Goal: Information Seeking & Learning: Learn about a topic

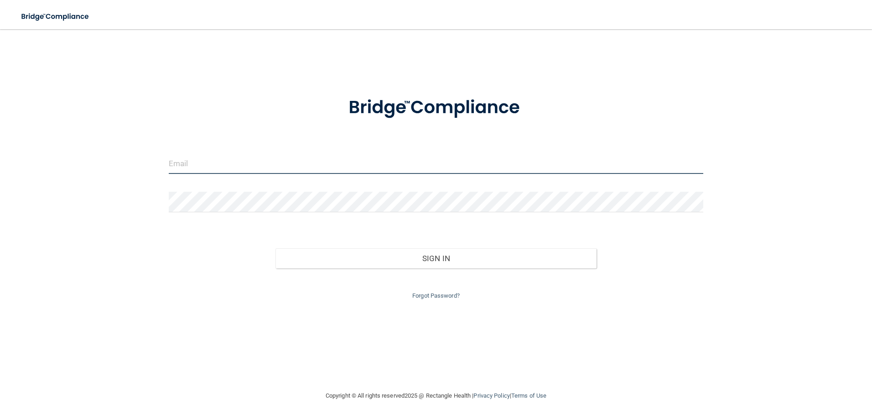
click at [290, 154] on input "email" at bounding box center [436, 163] width 535 height 21
type input "voyce501@co.somerset.nj.us"
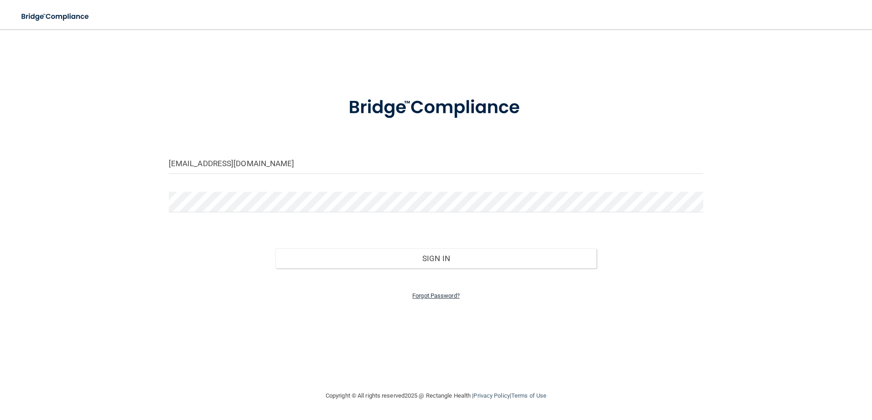
click at [442, 298] on link "Forgot Password?" at bounding box center [435, 295] width 47 height 7
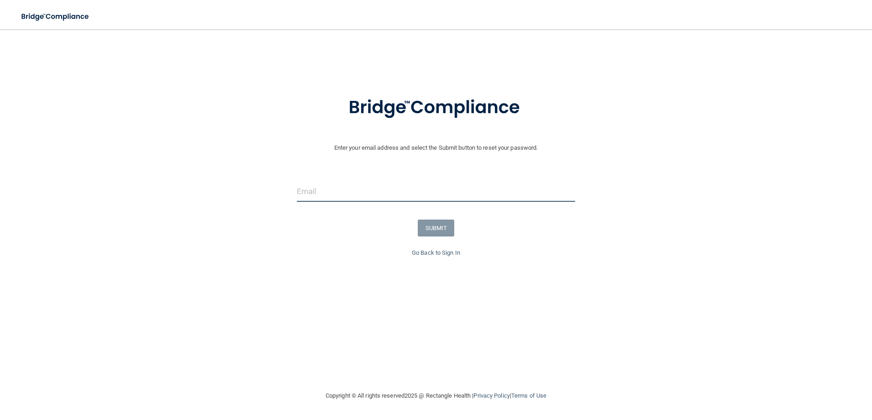
click at [343, 189] on input "email" at bounding box center [436, 191] width 279 height 21
type input "[PERSON_NAME][EMAIL_ADDRESS][DOMAIN_NAME]"
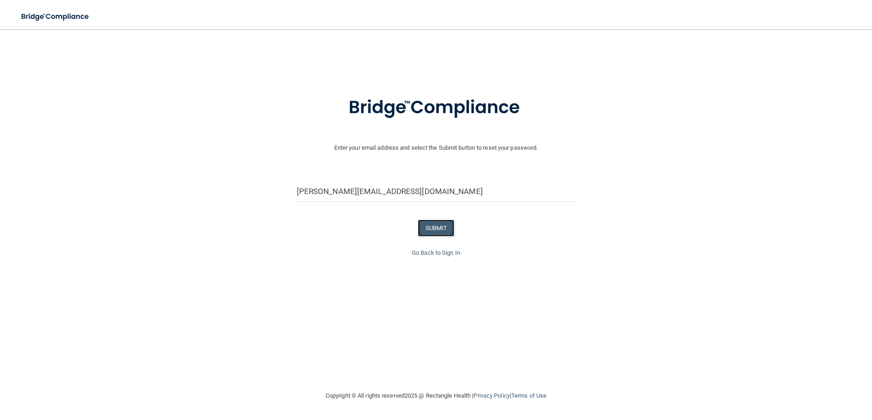
click at [444, 226] on button "SUBMIT" at bounding box center [436, 227] width 37 height 17
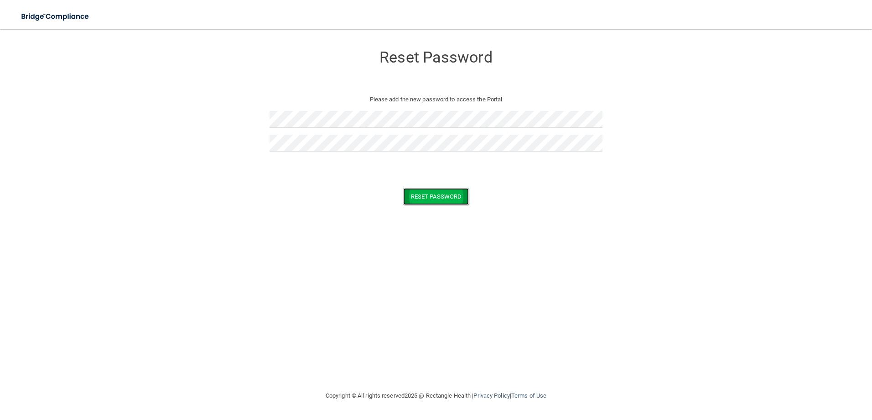
click at [432, 202] on button "Reset Password" at bounding box center [436, 196] width 66 height 17
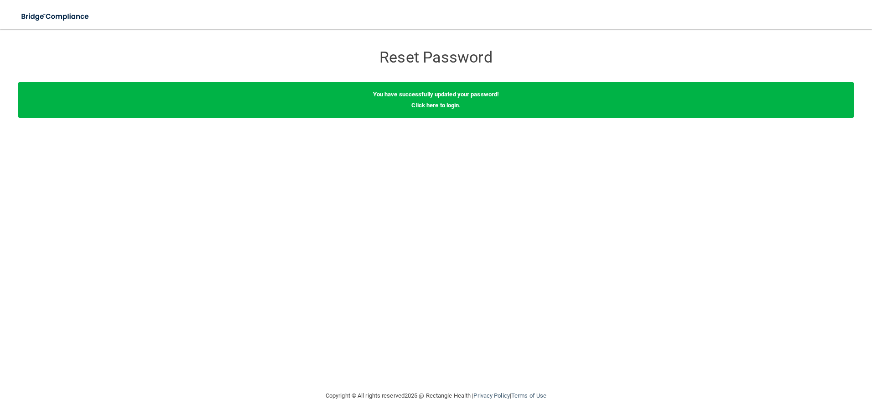
click at [207, 211] on div "Reset Password Reset Password You have successfully updated your password! Clic…" at bounding box center [436, 209] width 836 height 343
click at [436, 91] on b "You have successfully updated your password!" at bounding box center [436, 94] width 126 height 7
click at [438, 101] on div "You have successfully updated your password! Click here to login ." at bounding box center [436, 100] width 836 height 36
click at [440, 104] on link "Click here to login" at bounding box center [435, 105] width 47 height 7
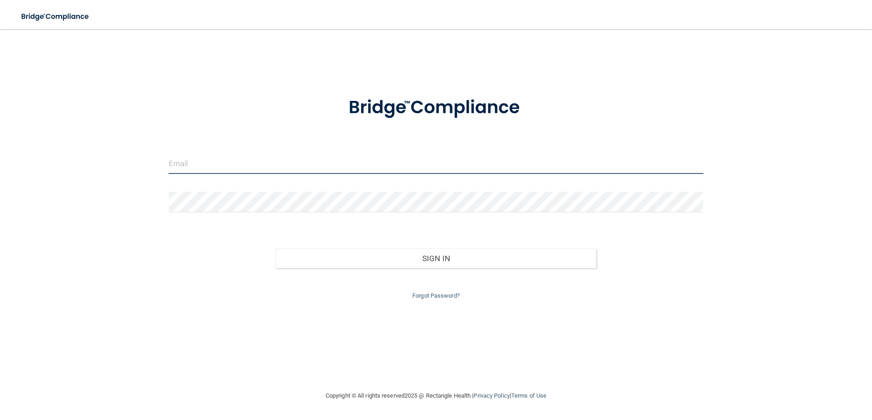
type input "[PERSON_NAME][EMAIL_ADDRESS][DOMAIN_NAME]"
click at [276, 165] on input "[PERSON_NAME][EMAIL_ADDRESS][DOMAIN_NAME]" at bounding box center [436, 163] width 535 height 21
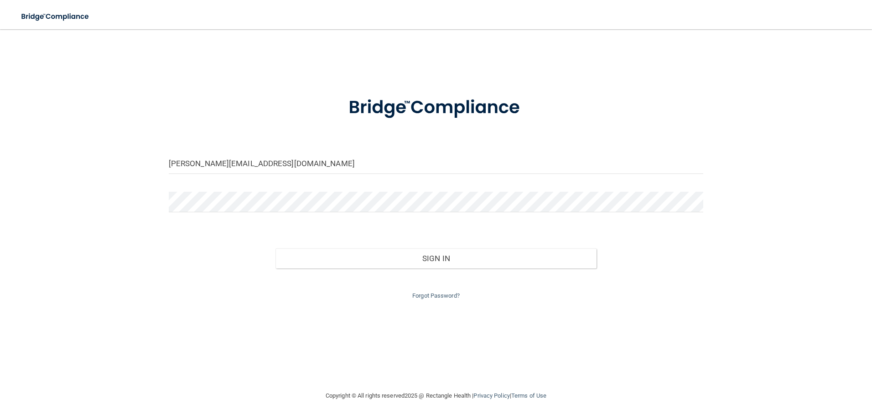
drag, startPoint x: 102, startPoint y: 187, endPoint x: 147, endPoint y: 193, distance: 45.6
click at [102, 187] on div "[PERSON_NAME][EMAIL_ADDRESS][DOMAIN_NAME] Invalid email/password. You don't hav…" at bounding box center [436, 209] width 836 height 343
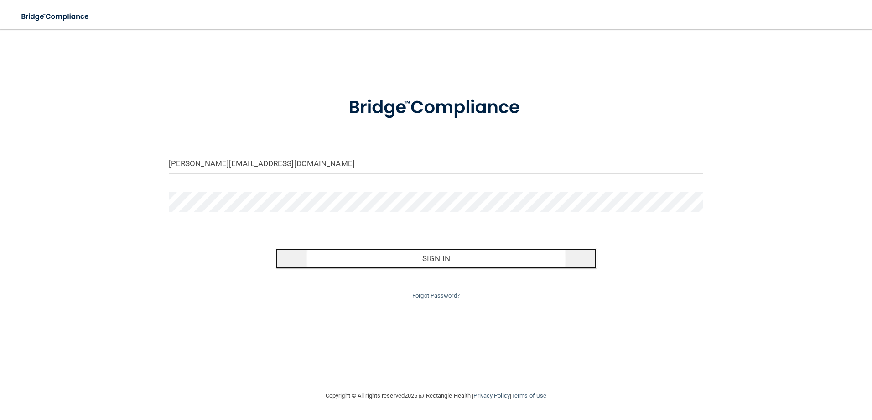
click at [444, 250] on button "Sign In" at bounding box center [436, 258] width 321 height 20
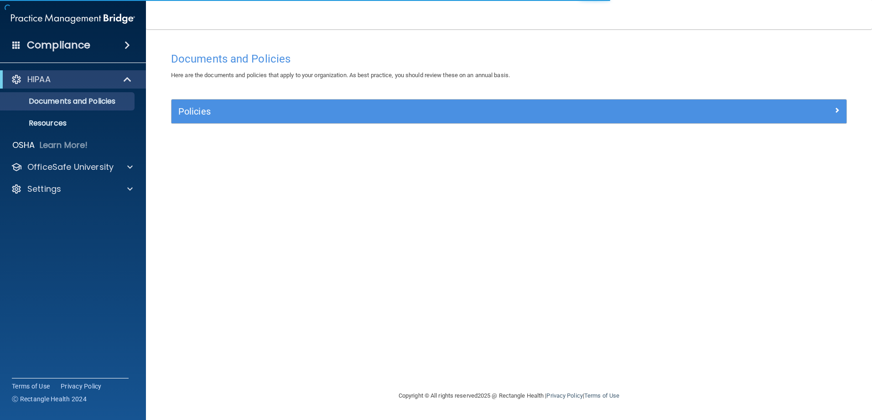
click at [235, 120] on div "Policies" at bounding box center [509, 111] width 675 height 24
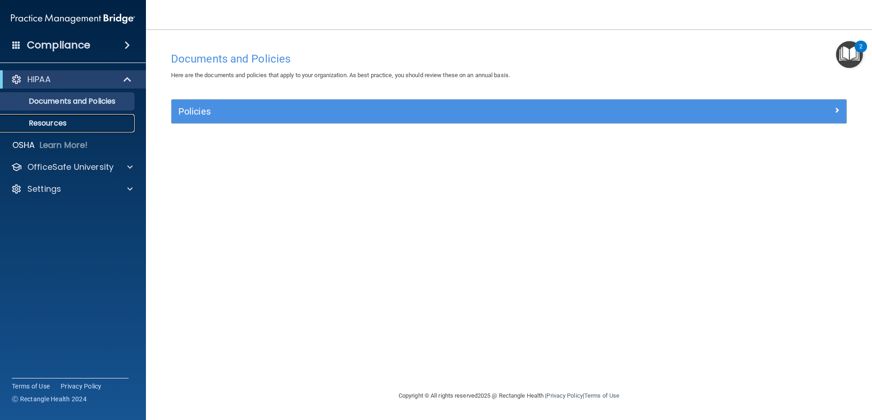
click at [88, 128] on link "Resources" at bounding box center [63, 123] width 144 height 18
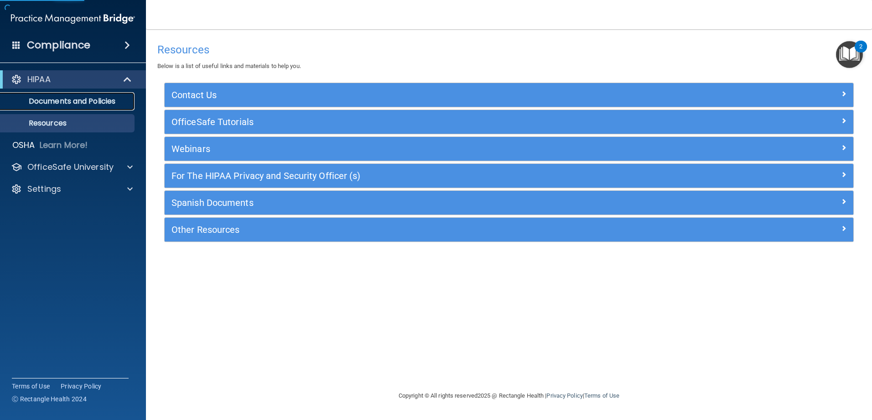
click at [94, 106] on link "Documents and Policies" at bounding box center [63, 101] width 144 height 18
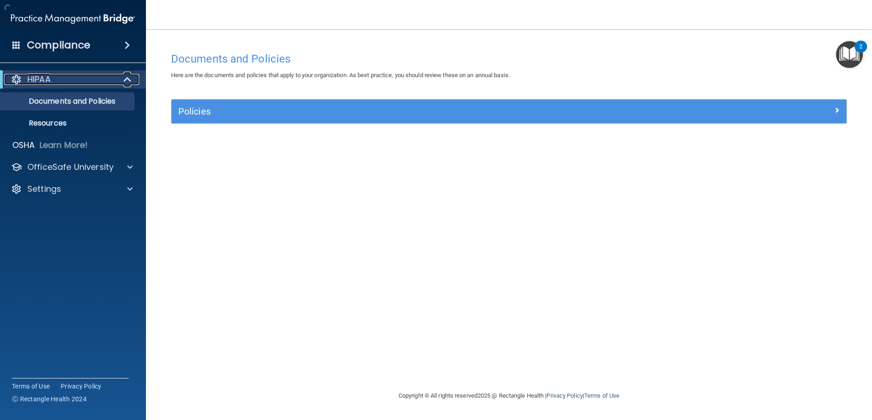
click at [89, 80] on div "HIPAA" at bounding box center [60, 79] width 113 height 11
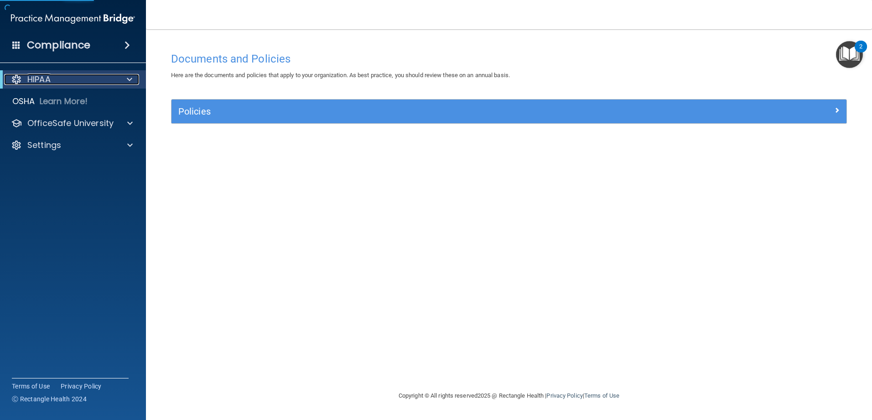
click at [89, 80] on div "HIPAA" at bounding box center [60, 79] width 113 height 11
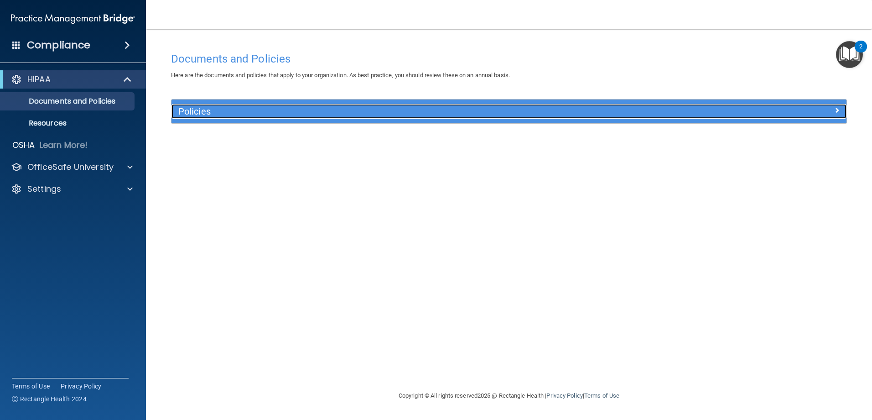
click at [375, 113] on h5 "Policies" at bounding box center [424, 111] width 493 height 10
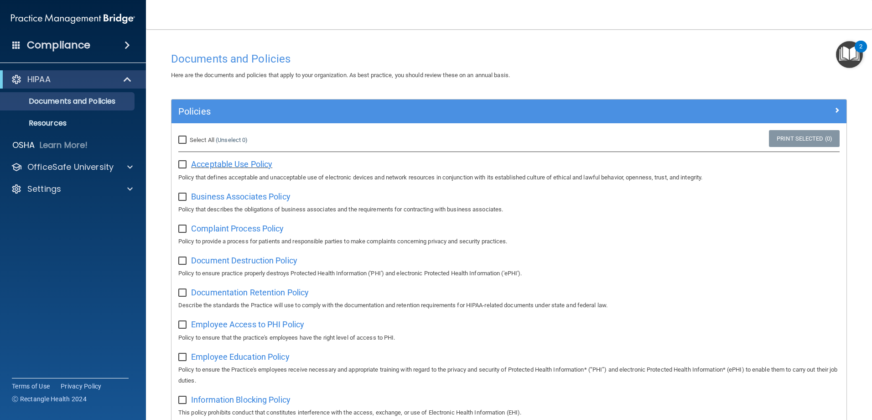
click at [251, 166] on span "Acceptable Use Policy" at bounding box center [231, 164] width 81 height 10
click at [182, 138] on input "Select All (Unselect 0) Unselect All" at bounding box center [183, 139] width 10 height 7
checkbox input "true"
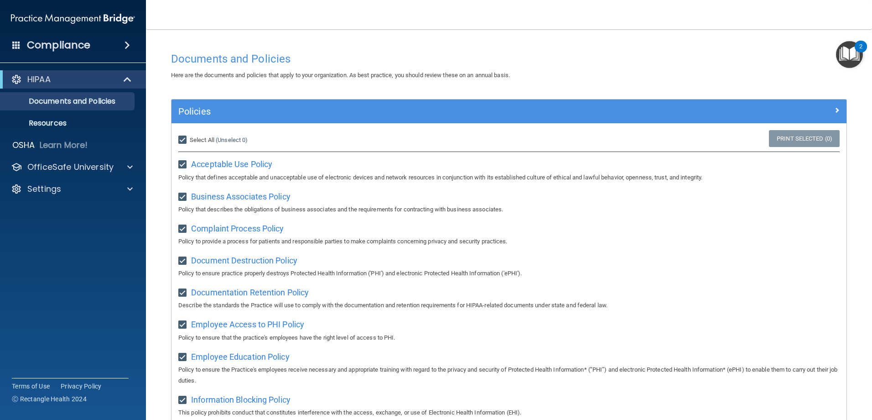
checkbox input "true"
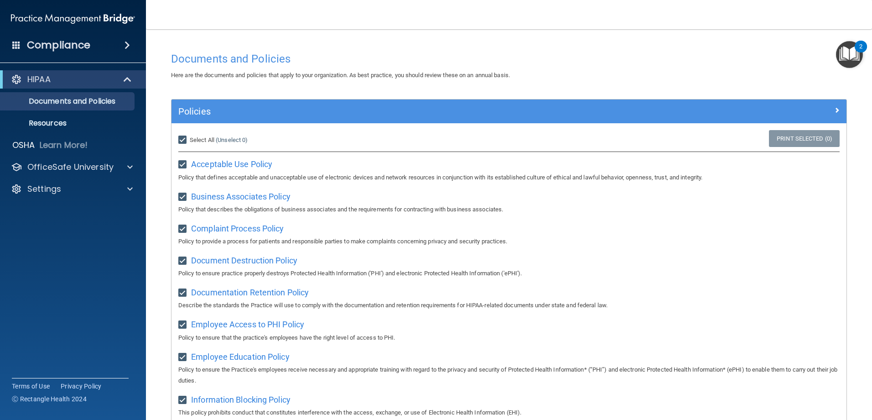
checkbox input "true"
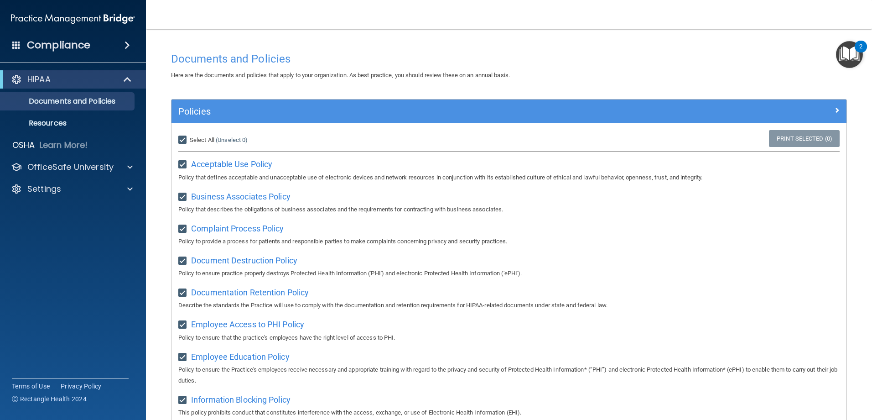
checkbox input "true"
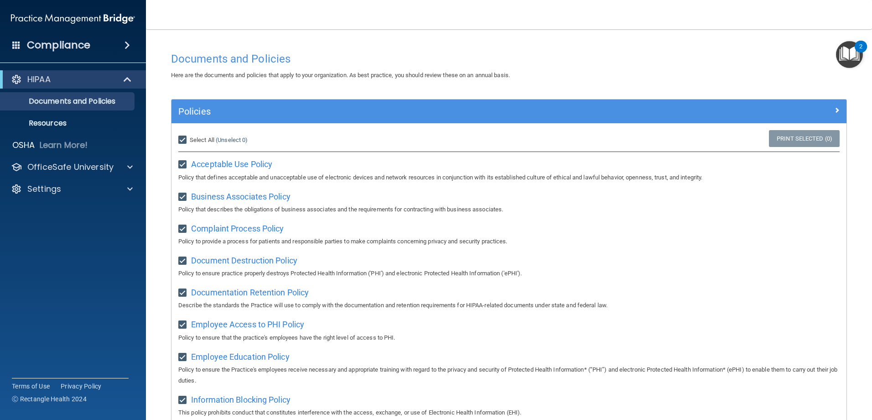
checkbox input "true"
click at [73, 115] on link "Resources" at bounding box center [63, 123] width 144 height 18
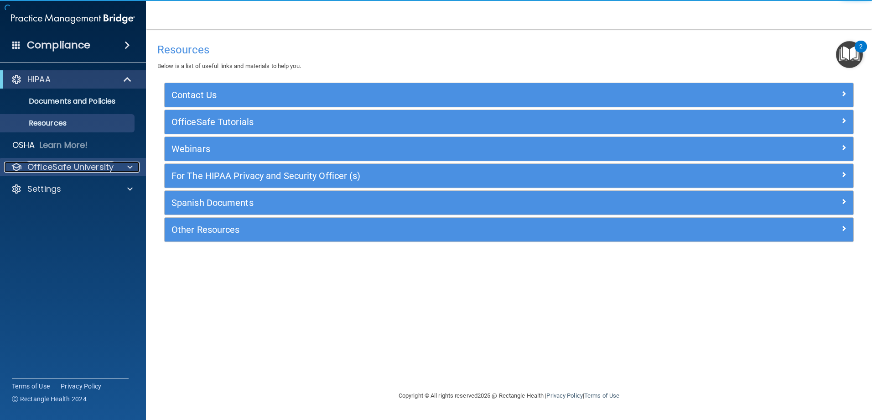
click at [89, 169] on p "OfficeSafe University" at bounding box center [70, 167] width 86 height 11
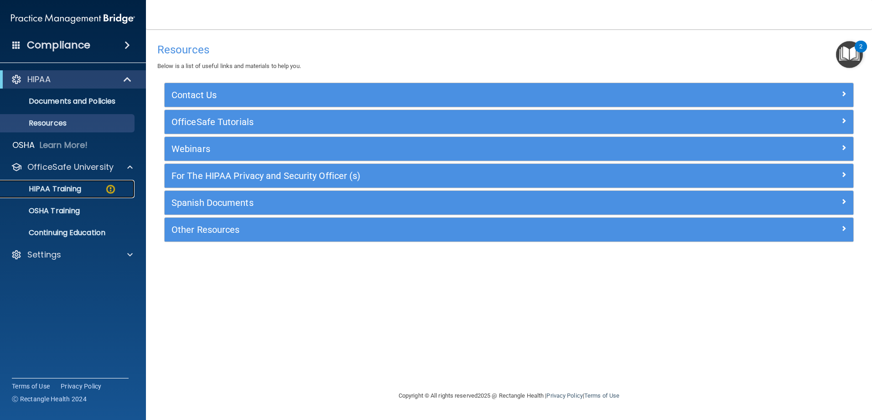
click at [86, 180] on link "HIPAA Training" at bounding box center [63, 189] width 144 height 18
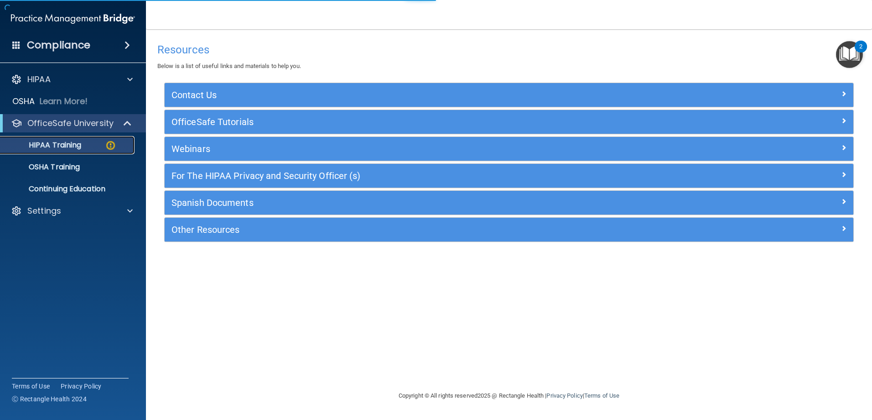
click at [83, 141] on div "HIPAA Training" at bounding box center [68, 145] width 125 height 9
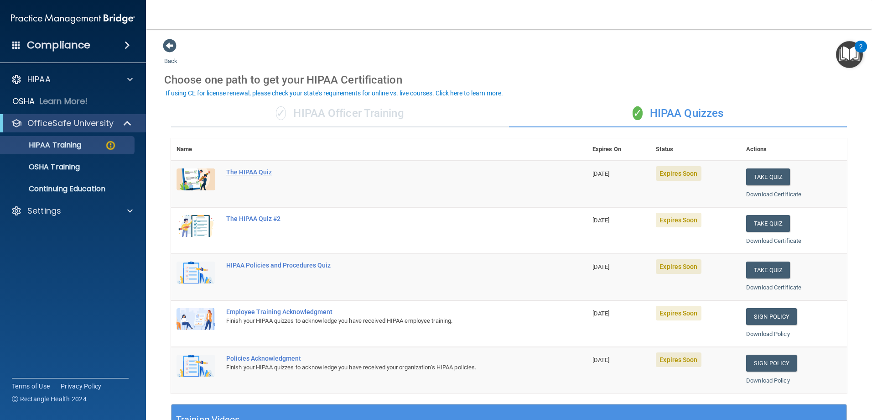
click at [267, 171] on div "The HIPAA Quiz" at bounding box center [383, 171] width 315 height 7
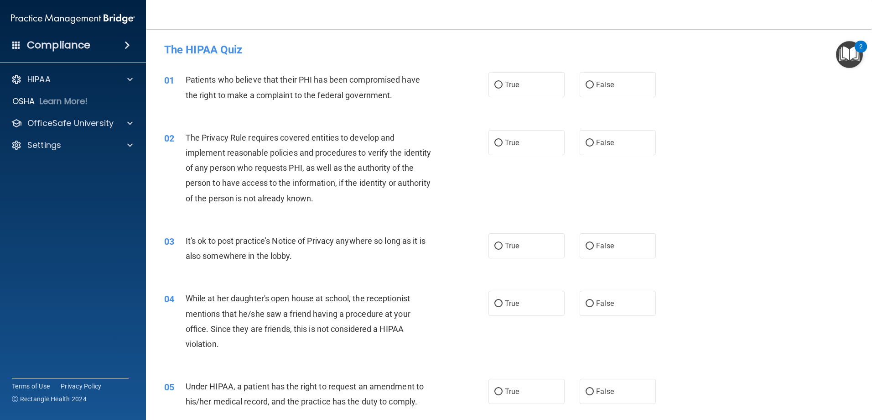
click at [405, 96] on div "Patients who believe that their PHI has been compromised have the right to make…" at bounding box center [313, 87] width 254 height 30
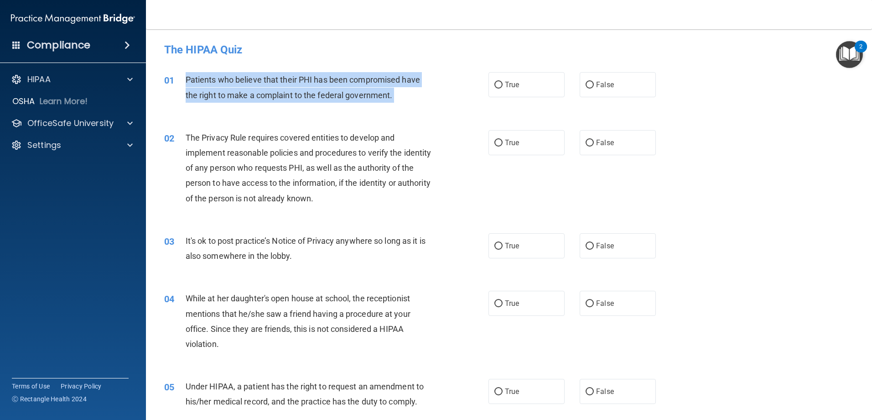
drag, startPoint x: 405, startPoint y: 95, endPoint x: 200, endPoint y: 84, distance: 204.7
click at [200, 84] on div "Patients who believe that their PHI has been compromised have the right to make…" at bounding box center [313, 87] width 254 height 30
copy ng-form "Patients who believe that their PHI has been compromised have the right to make…"
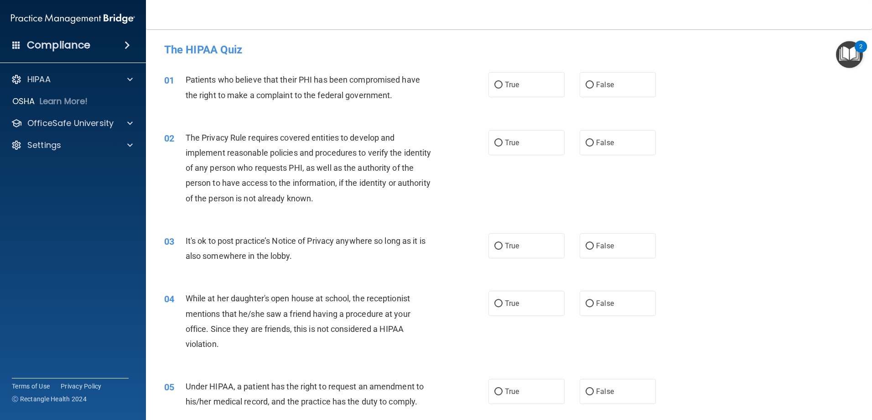
drag, startPoint x: 369, startPoint y: 115, endPoint x: 382, endPoint y: 108, distance: 15.3
click at [369, 115] on div "01 Patients who believe that their PHI has been compromised have the right to m…" at bounding box center [509, 89] width 704 height 57
click at [596, 87] on span "False" at bounding box center [605, 84] width 18 height 9
click at [594, 87] on input "False" at bounding box center [590, 85] width 8 height 7
radio input "true"
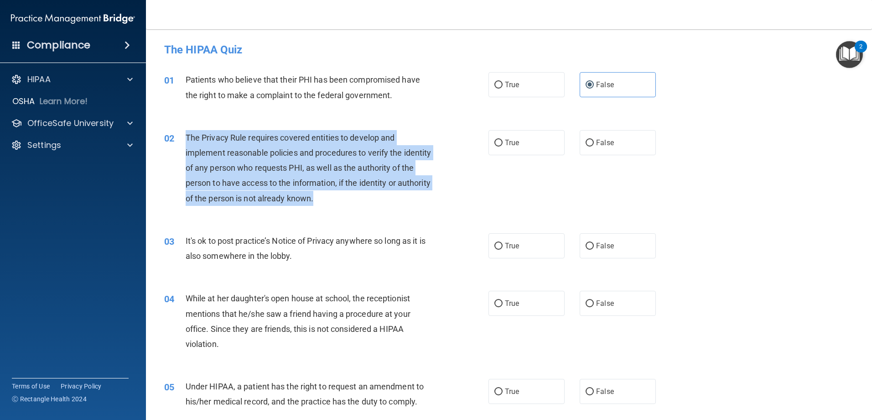
drag, startPoint x: 187, startPoint y: 130, endPoint x: 362, endPoint y: 200, distance: 188.6
click at [362, 200] on div "The Privacy Rule requires covered entities to develop and implement reasonable …" at bounding box center [313, 168] width 254 height 76
copy span "The Privacy Rule requires covered entities to develop and implement reasonable …"
click at [495, 143] on input "True" at bounding box center [499, 143] width 8 height 7
radio input "true"
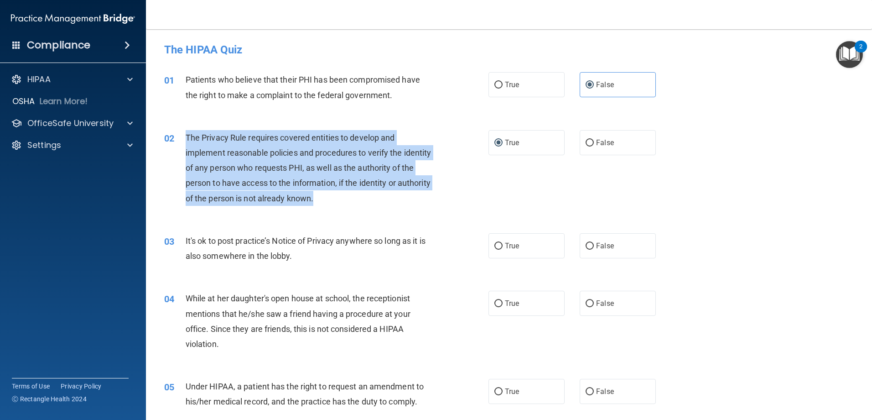
click at [298, 171] on span "The Privacy Rule requires covered entities to develop and implement reasonable …" at bounding box center [309, 168] width 246 height 70
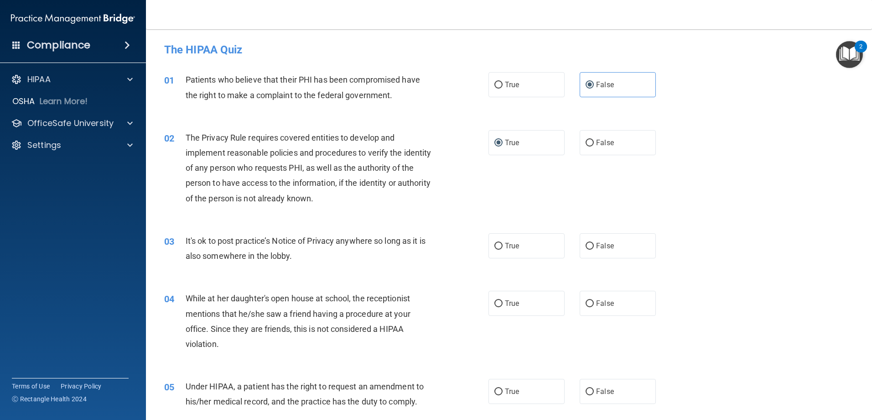
click at [296, 254] on div "It's ok to post practice’s Notice of Privacy anywhere so long as it is also som…" at bounding box center [313, 248] width 254 height 30
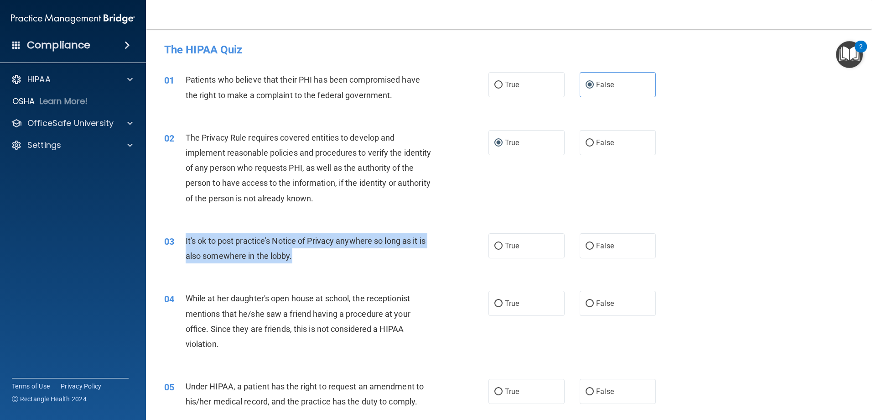
drag, startPoint x: 300, startPoint y: 255, endPoint x: 184, endPoint y: 238, distance: 117.2
click at [184, 238] on div "03 It's ok to post practice’s Notice of Privacy anywhere so long as it is also …" at bounding box center [327, 250] width 352 height 35
copy div "It's ok to post practice’s Notice of Privacy anywhere so long as it is also som…"
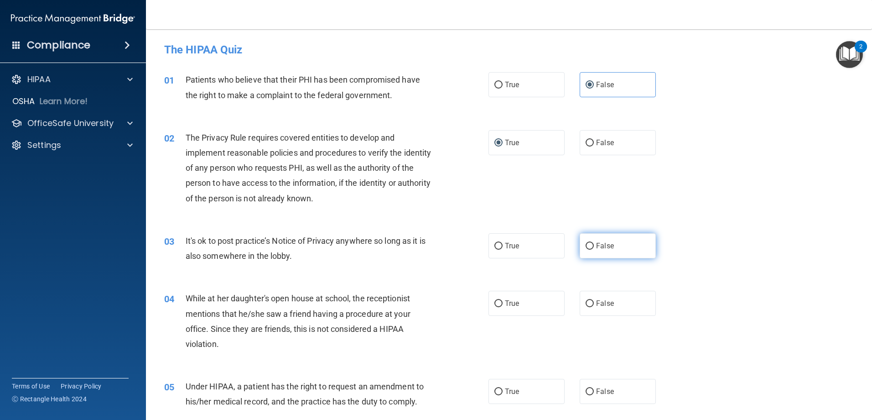
click at [584, 254] on label "False" at bounding box center [618, 245] width 76 height 25
click at [586, 250] on input "False" at bounding box center [590, 246] width 8 height 7
radio input "true"
click at [259, 304] on div "While at her daughter's open house at school, the receptionist mentions that he…" at bounding box center [313, 321] width 254 height 61
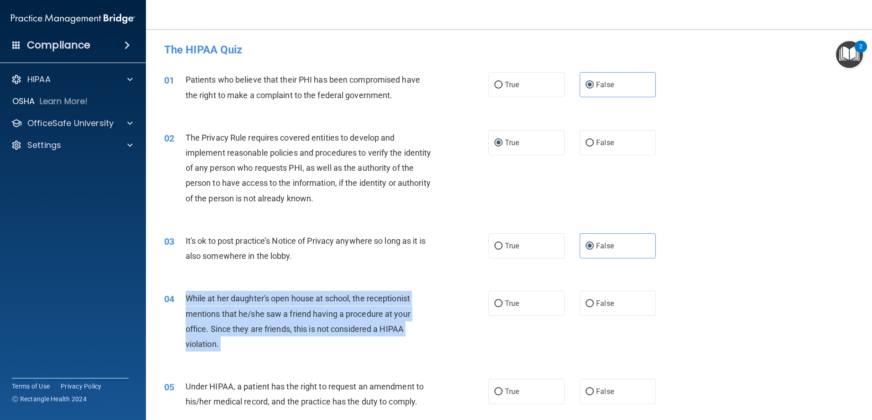
click at [259, 304] on div "While at her daughter's open house at school, the receptionist mentions that he…" at bounding box center [313, 321] width 254 height 61
copy ng-form "While at her daughter's open house at school, the receptionist mentions that he…"
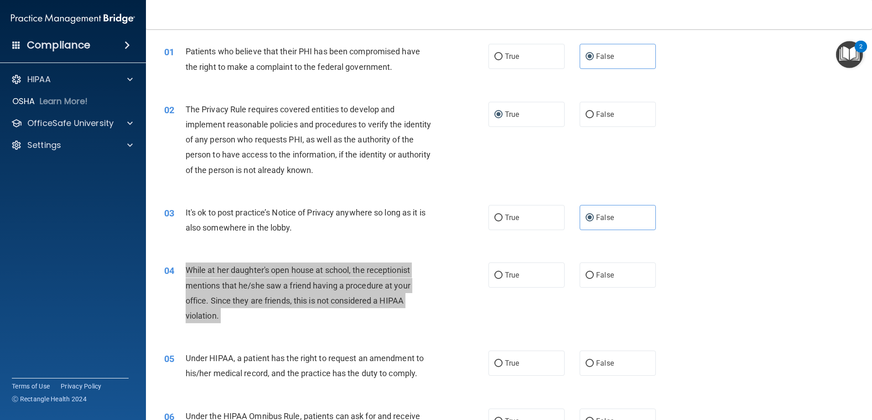
scroll to position [46, 0]
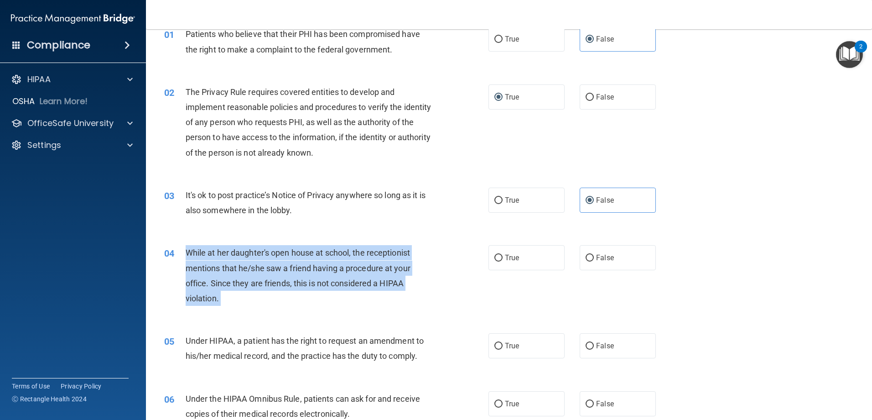
click at [358, 296] on div "While at her daughter's open house at school, the receptionist mentions that he…" at bounding box center [313, 275] width 254 height 61
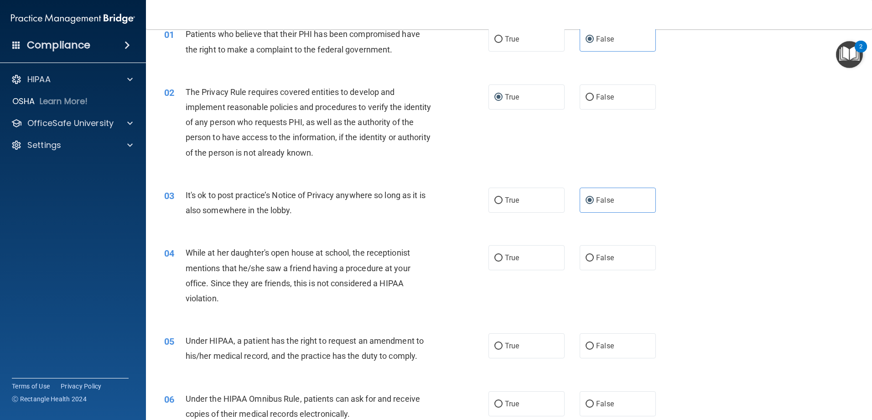
click at [382, 292] on div "While at her daughter's open house at school, the receptionist mentions that he…" at bounding box center [313, 275] width 254 height 61
click at [505, 255] on span "True" at bounding box center [512, 257] width 14 height 9
click at [502, 255] on input "True" at bounding box center [499, 258] width 8 height 7
radio input "true"
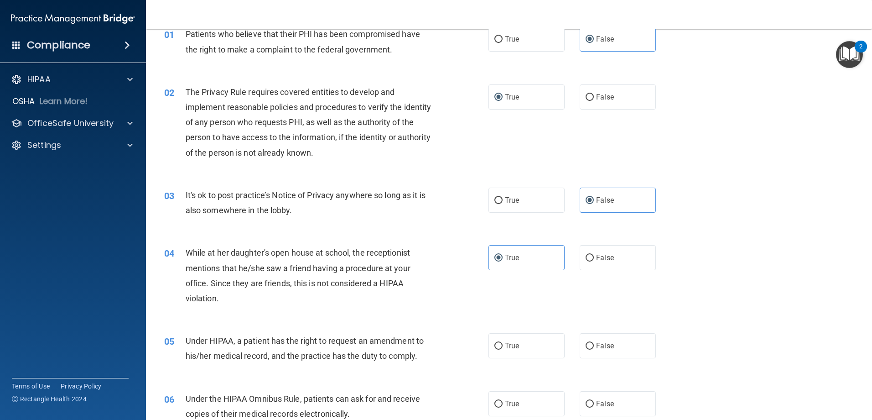
click at [338, 297] on div "While at her daughter's open house at school, the receptionist mentions that he…" at bounding box center [313, 275] width 254 height 61
click at [672, 255] on div "04 While at her daughter's open house at school, the receptionist mentions that…" at bounding box center [509, 278] width 704 height 88
click at [625, 267] on label "False" at bounding box center [618, 257] width 76 height 25
click at [594, 261] on input "False" at bounding box center [590, 258] width 8 height 7
radio input "true"
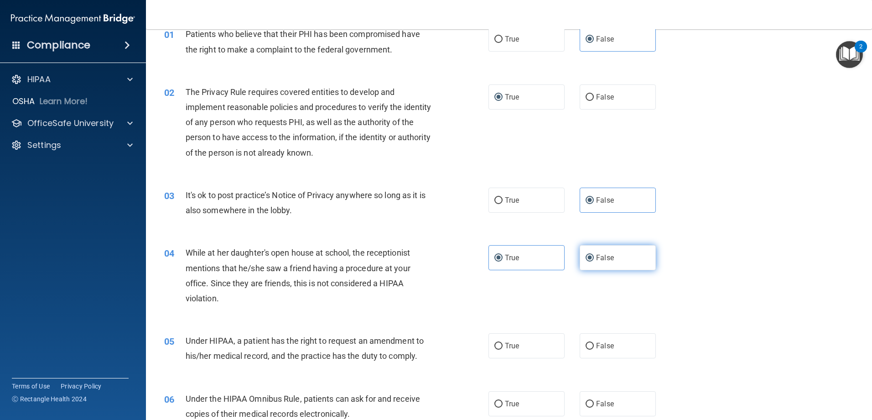
radio input "false"
click at [304, 293] on div "While at her daughter's open house at school, the receptionist mentions that he…" at bounding box center [313, 275] width 254 height 61
click at [299, 283] on span "While at her daughter's open house at school, the receptionist mentions that he…" at bounding box center [298, 275] width 225 height 55
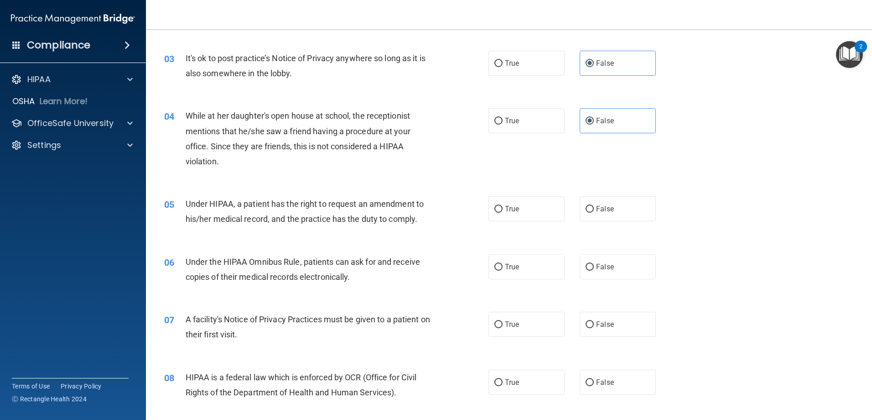
click at [303, 212] on div "Under HIPAA, a patient has the right to request an amendment to his/her medical…" at bounding box center [313, 211] width 254 height 30
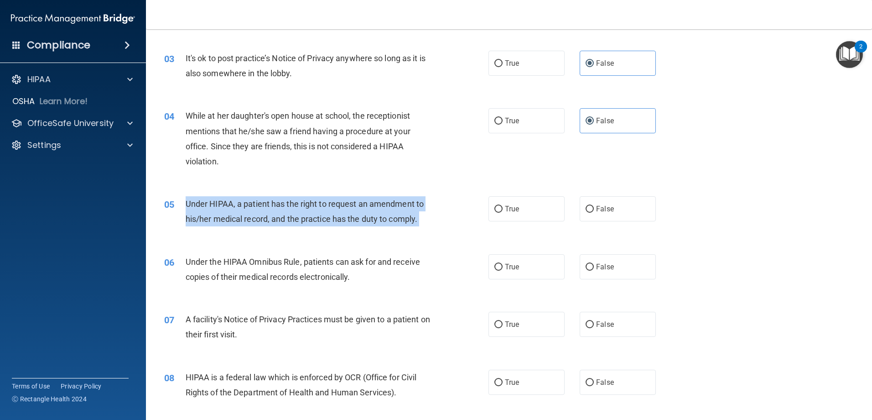
click at [303, 212] on div "Under HIPAA, a patient has the right to request an amendment to his/her medical…" at bounding box center [313, 211] width 254 height 30
copy ng-form "Under HIPAA, a patient has the right to request an amendment to his/her medical…"
click at [301, 214] on span "Under HIPAA, a patient has the right to request an amendment to his/her medical…" at bounding box center [305, 211] width 238 height 25
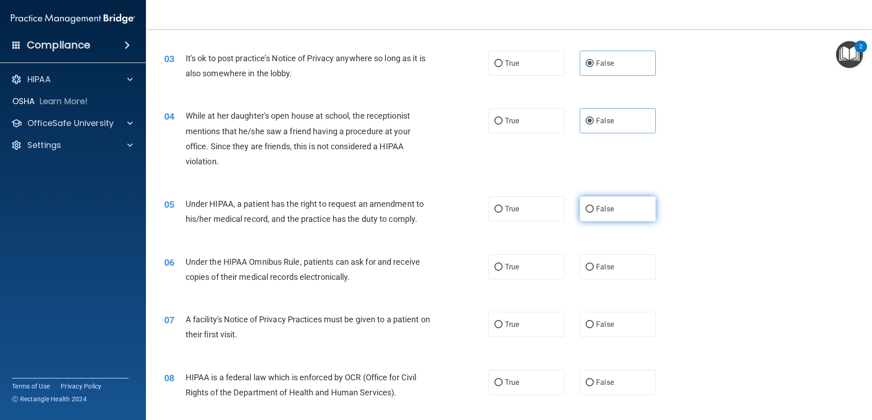
click at [592, 213] on label "False" at bounding box center [618, 208] width 76 height 25
click at [592, 213] on input "False" at bounding box center [590, 209] width 8 height 7
radio input "true"
click at [265, 245] on div "06 Under the HIPAA Omnibus Rule, patients can ask for and receive copies of the…" at bounding box center [509, 271] width 704 height 57
click at [261, 262] on span "Under the HIPAA Omnibus Rule, patients can ask for and receive copies of their …" at bounding box center [303, 269] width 235 height 25
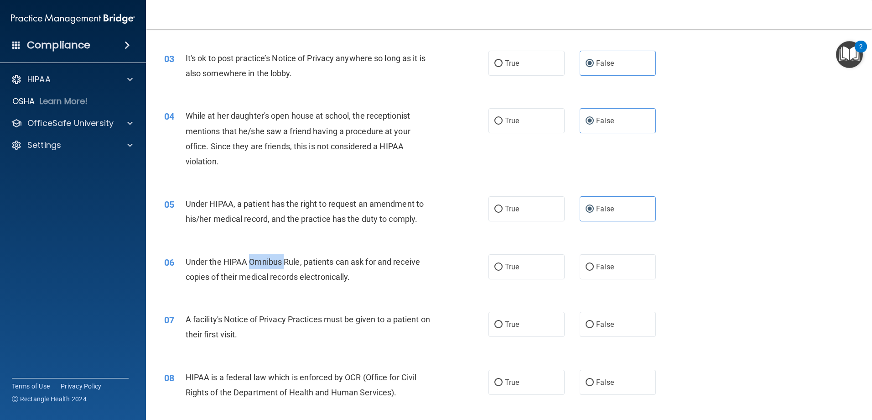
click at [261, 262] on span "Under the HIPAA Omnibus Rule, patients can ask for and receive copies of their …" at bounding box center [303, 269] width 235 height 25
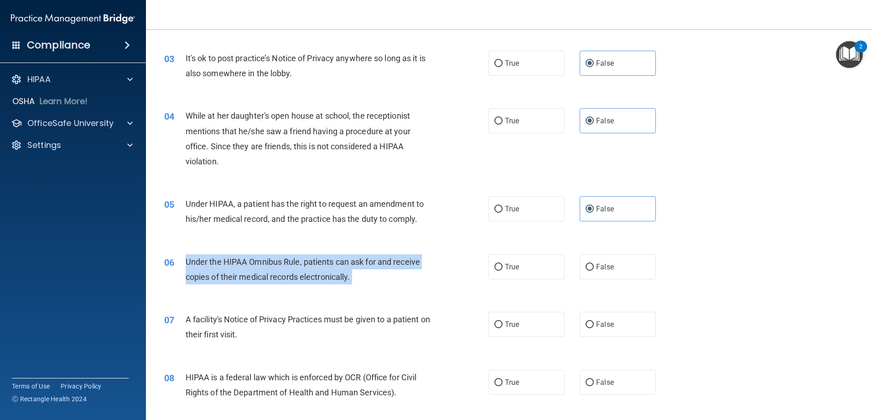
click at [261, 262] on span "Under the HIPAA Omnibus Rule, patients can ask for and receive copies of their …" at bounding box center [303, 269] width 235 height 25
copy ng-form "Under the HIPAA Omnibus Rule, patients can ask for and receive copies of their …"
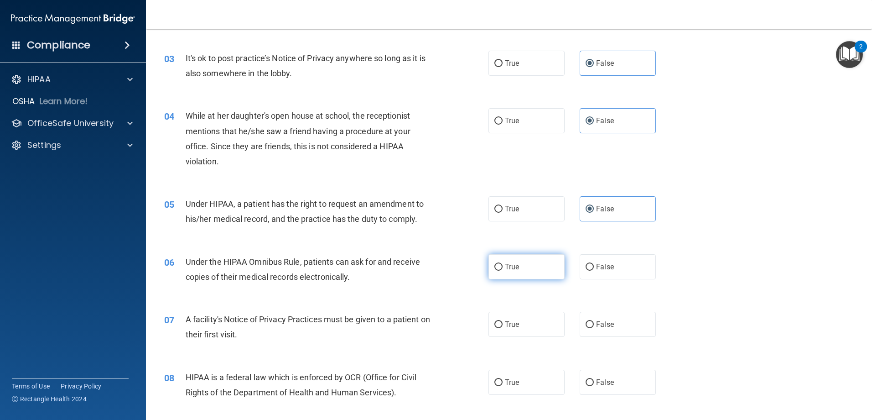
click at [532, 275] on label "True" at bounding box center [527, 266] width 76 height 25
click at [503, 271] on input "True" at bounding box center [499, 267] width 8 height 7
radio input "true"
click at [227, 321] on span "A facility's Notice of Privacy Practices must be given to a patient on their fi…" at bounding box center [308, 326] width 245 height 25
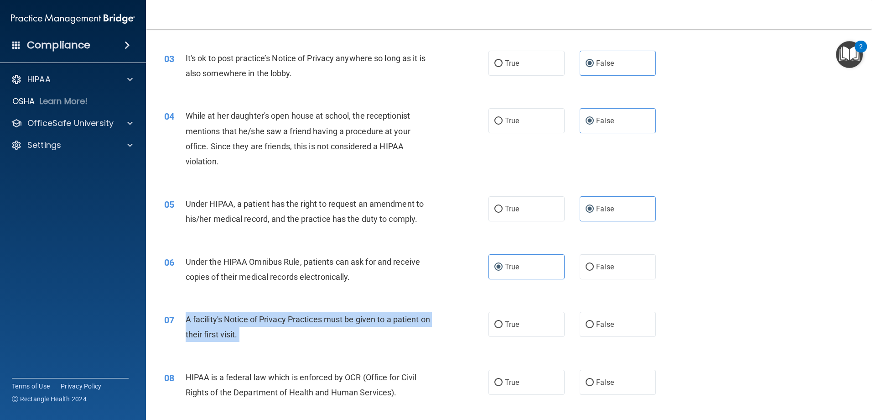
click at [227, 321] on span "A facility's Notice of Privacy Practices must be given to a patient on their fi…" at bounding box center [308, 326] width 245 height 25
copy ng-form "A facility's Notice of Privacy Practices must be given to a patient on their fi…"
click at [383, 313] on div "A facility's Notice of Privacy Practices must be given to a patient on their fi…" at bounding box center [313, 327] width 254 height 30
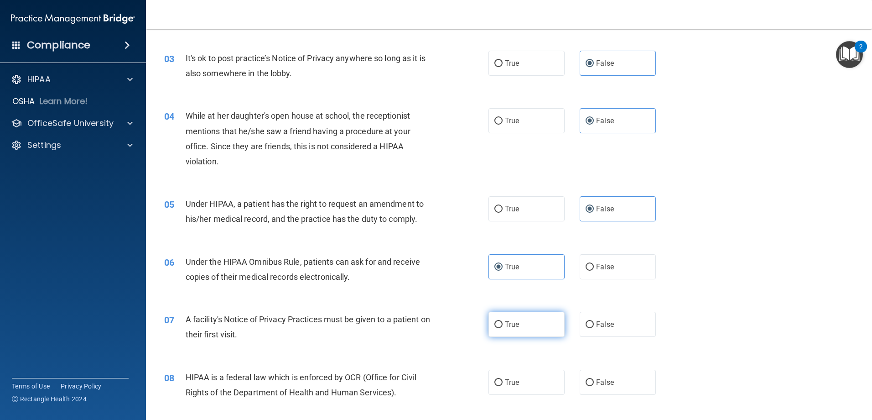
click at [519, 325] on label "True" at bounding box center [527, 324] width 76 height 25
click at [503, 325] on input "True" at bounding box center [499, 324] width 8 height 7
radio input "true"
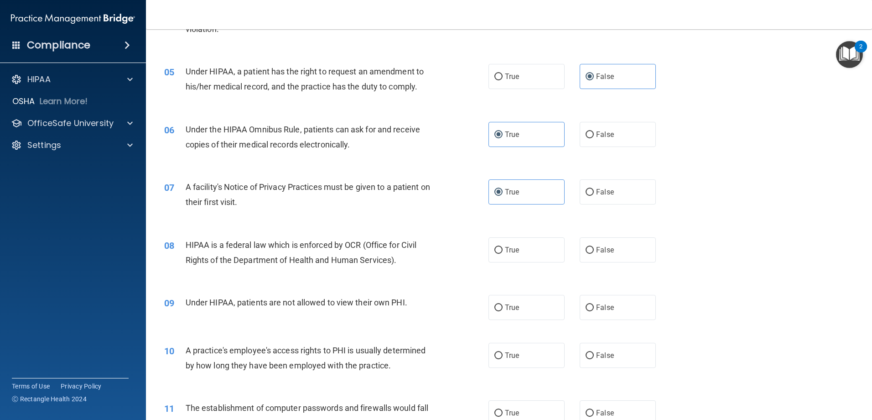
scroll to position [319, 0]
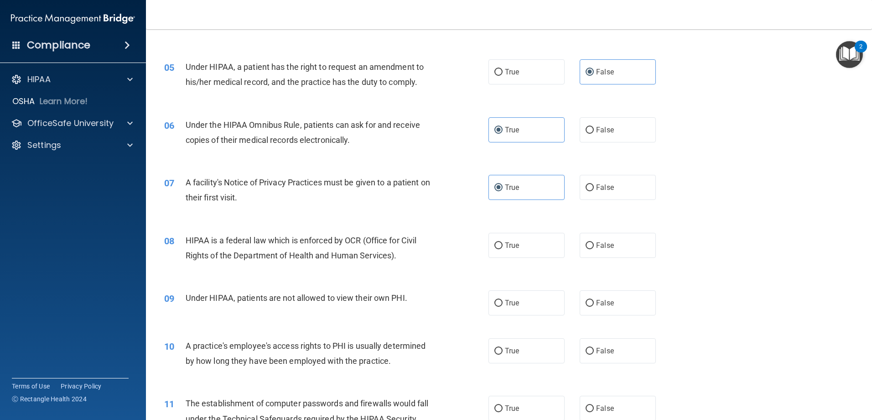
click at [339, 240] on span "HIPAA is a federal law which is enforced by OCR (Office for Civil Rights of the…" at bounding box center [301, 247] width 231 height 25
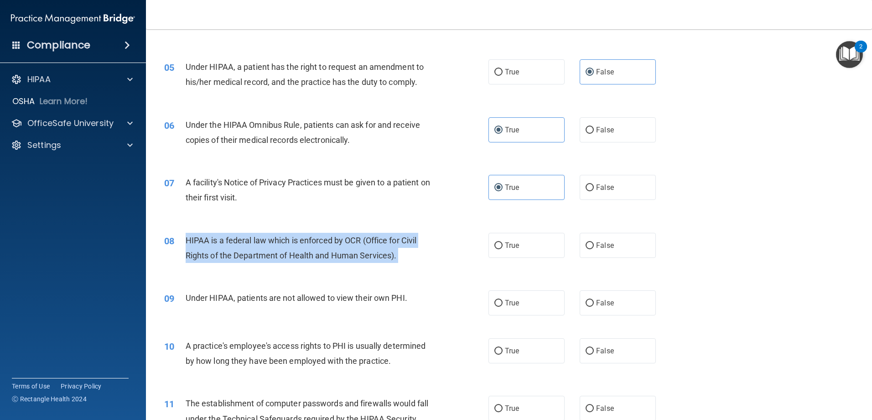
click at [339, 240] on span "HIPAA is a federal law which is enforced by OCR (Office for Civil Rights of the…" at bounding box center [301, 247] width 231 height 25
copy ng-form "HIPAA is a federal law which is enforced by OCR (Office for Civil Rights of the…"
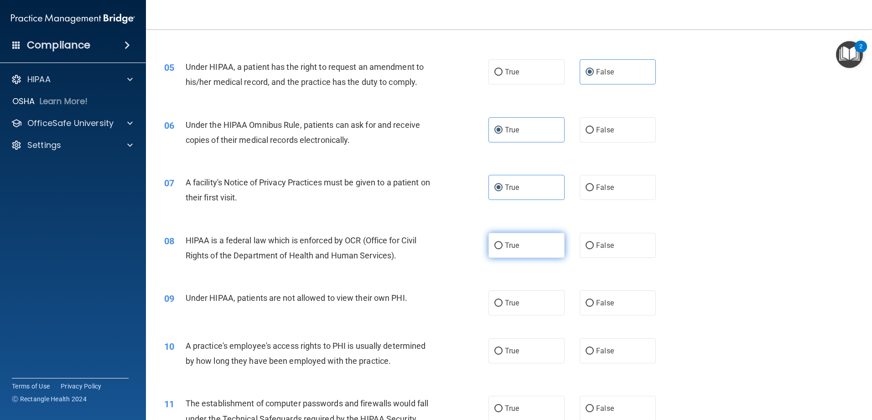
click at [499, 240] on label "True" at bounding box center [527, 245] width 76 height 25
click at [499, 242] on input "True" at bounding box center [499, 245] width 8 height 7
radio input "true"
click at [221, 296] on span "Under HIPAA, patients are not allowed to view their own PHI." at bounding box center [297, 298] width 222 height 10
click at [636, 300] on label "False" at bounding box center [618, 302] width 76 height 25
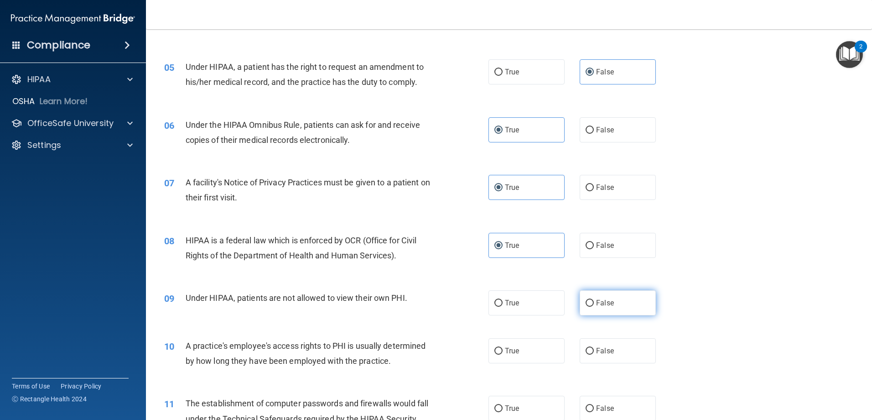
click at [594, 300] on input "False" at bounding box center [590, 303] width 8 height 7
radio input "true"
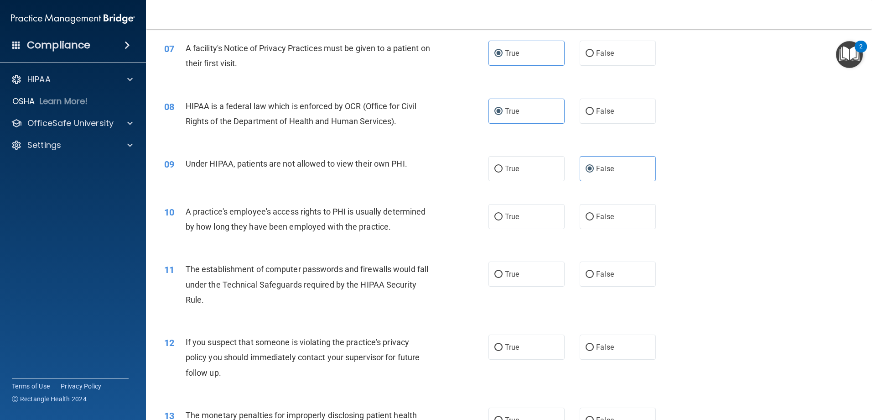
scroll to position [456, 0]
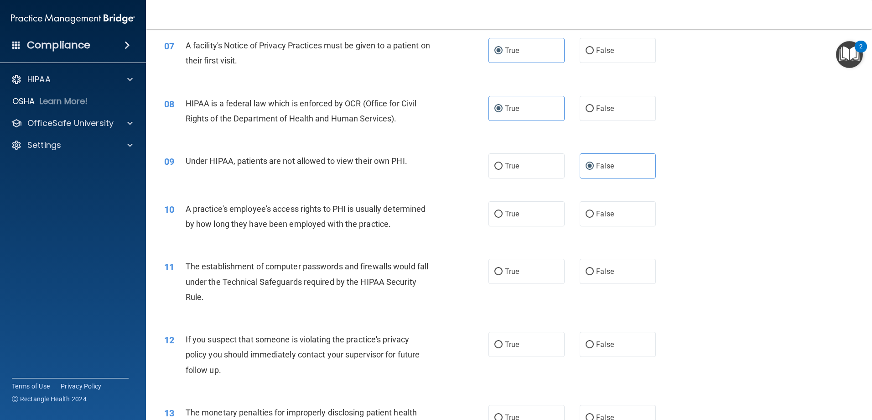
click at [312, 210] on span "A practice's employee's access rights to PHI is usually determined by how long …" at bounding box center [306, 216] width 240 height 25
click at [305, 210] on span "A practice's employee's access rights to PHI is usually determined by how long …" at bounding box center [306, 216] width 240 height 25
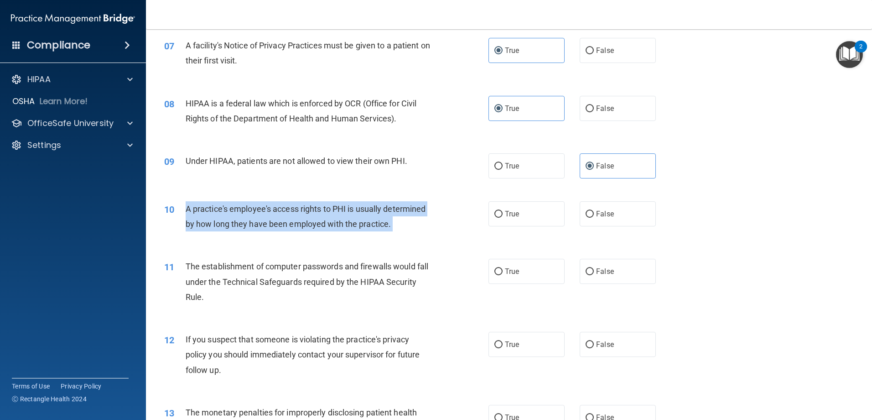
click at [305, 210] on span "A practice's employee's access rights to PHI is usually determined by how long …" at bounding box center [306, 216] width 240 height 25
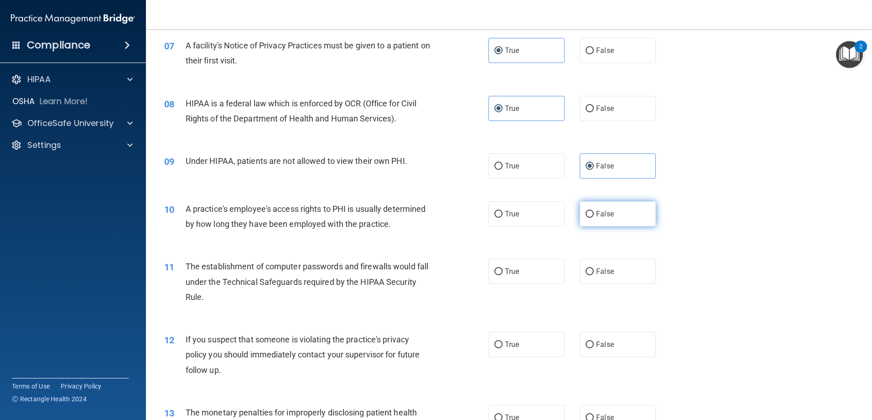
click at [639, 216] on label "False" at bounding box center [618, 213] width 76 height 25
click at [594, 216] on input "False" at bounding box center [590, 214] width 8 height 7
radio input "true"
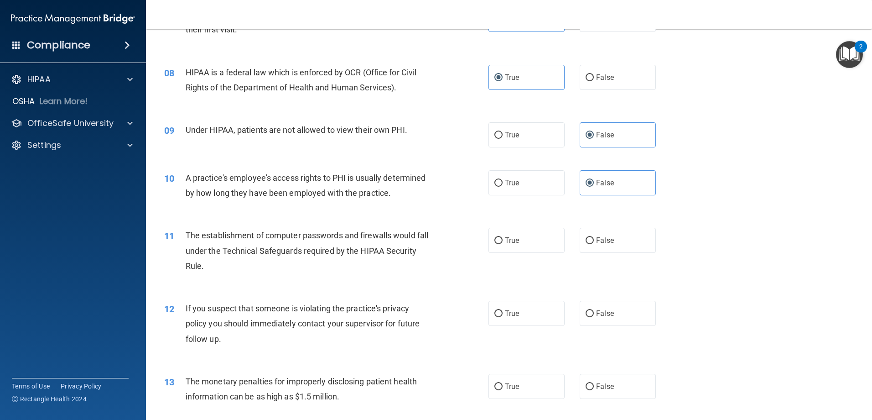
scroll to position [502, 0]
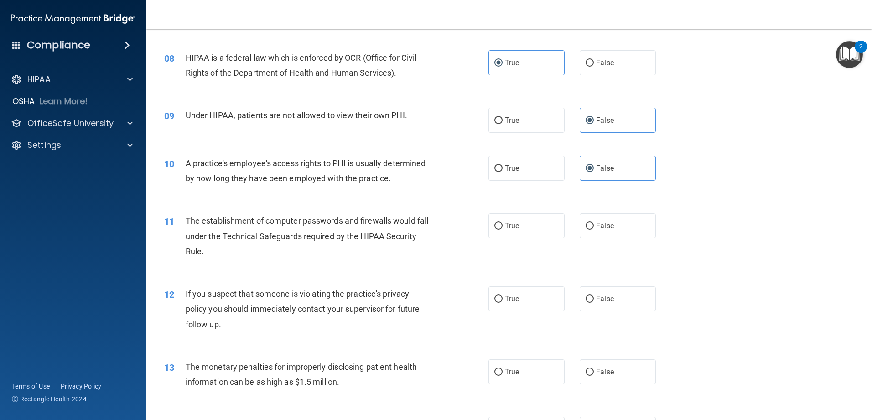
click at [262, 233] on span "The establishment of computer passwords and firewalls would fall under the Tech…" at bounding box center [307, 236] width 243 height 40
click at [261, 257] on div "The establishment of computer passwords and firewalls would fall under the Tech…" at bounding box center [313, 236] width 254 height 46
click at [537, 214] on label "True" at bounding box center [527, 225] width 76 height 25
click at [503, 223] on input "True" at bounding box center [499, 226] width 8 height 7
radio input "true"
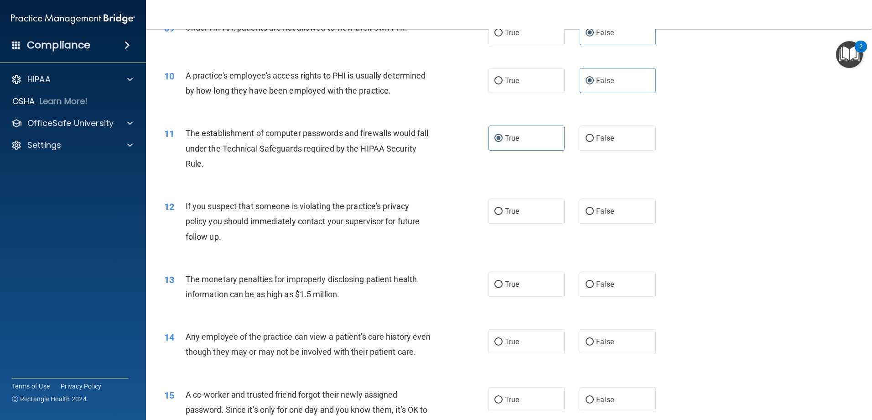
scroll to position [593, 0]
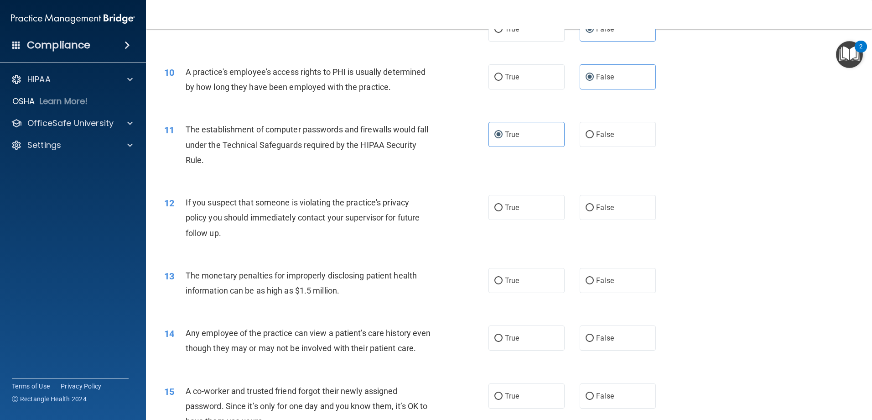
click at [287, 227] on div "If you suspect that someone is violating the practice's privacy policy you shou…" at bounding box center [313, 218] width 254 height 46
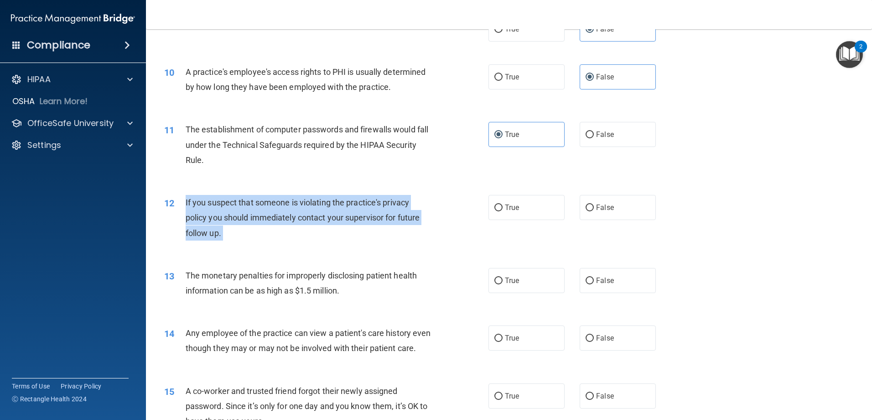
click at [287, 227] on div "If you suspect that someone is violating the practice's privacy policy you shou…" at bounding box center [313, 218] width 254 height 46
copy ng-form "If you suspect that someone is violating the practice's privacy policy you shou…"
click at [287, 227] on div "If you suspect that someone is violating the practice's privacy policy you shou…" at bounding box center [313, 218] width 254 height 46
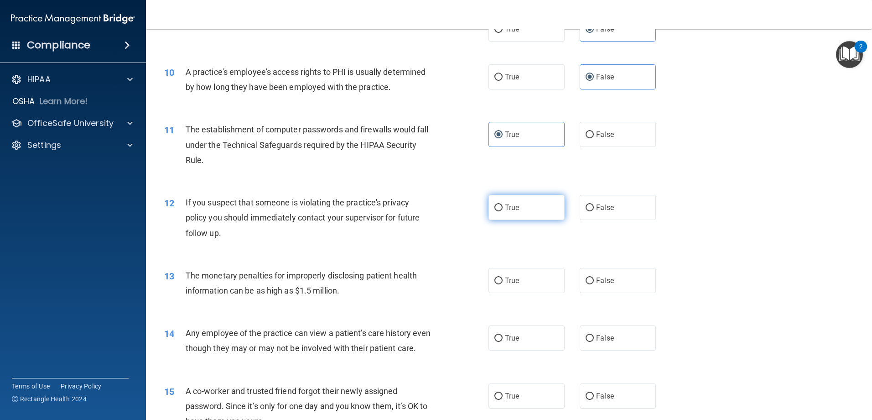
click at [534, 210] on label "True" at bounding box center [527, 207] width 76 height 25
click at [503, 210] on input "True" at bounding box center [499, 207] width 8 height 7
radio input "true"
click at [224, 202] on span "If you suspect that someone is violating the practice's privacy policy you shou…" at bounding box center [303, 218] width 234 height 40
click at [243, 281] on div "The monetary penalties for improperly disclosing patient health information can…" at bounding box center [313, 283] width 254 height 30
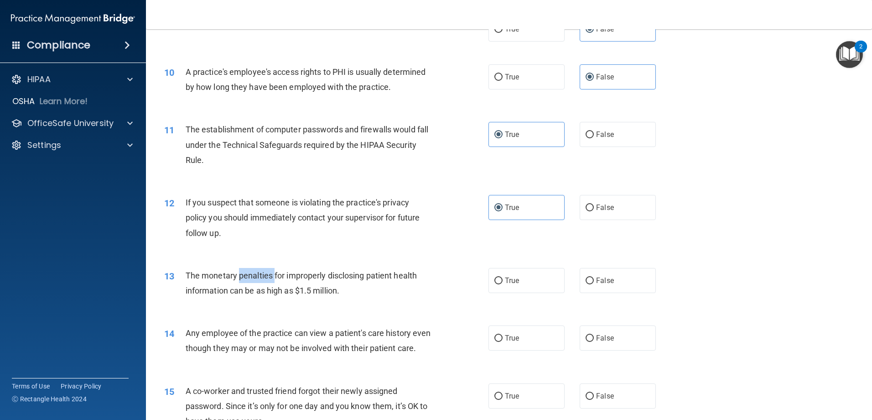
click at [243, 281] on div "The monetary penalties for improperly disclosing patient health information can…" at bounding box center [313, 283] width 254 height 30
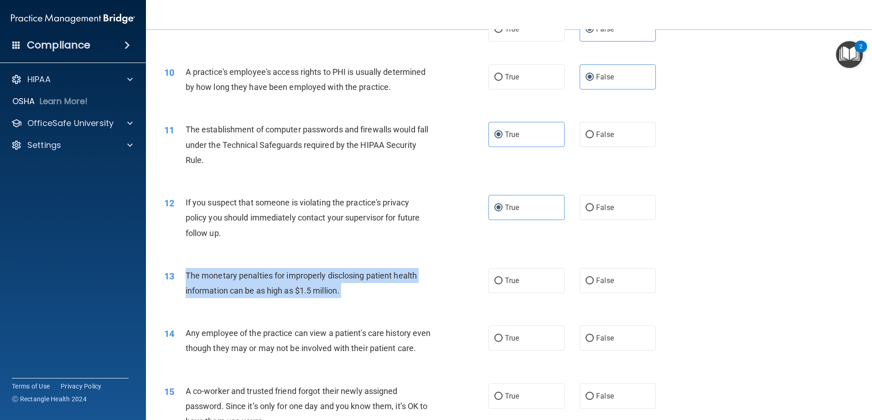
click at [243, 281] on div "The monetary penalties for improperly disclosing patient health information can…" at bounding box center [313, 283] width 254 height 30
copy ng-form "The monetary penalties for improperly disclosing patient health information can…"
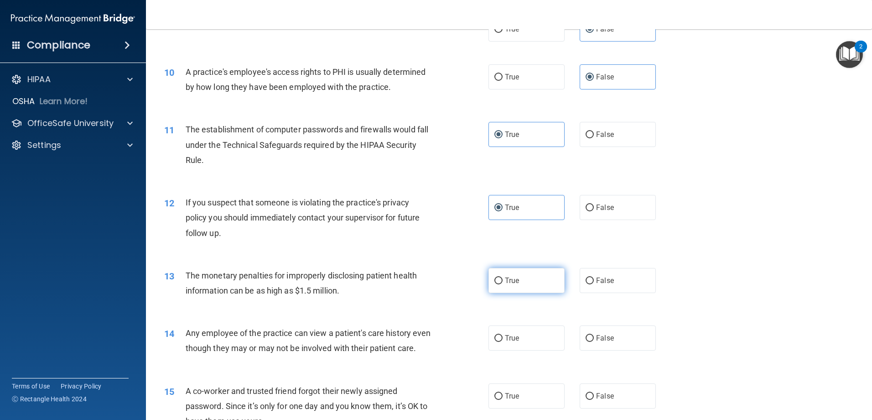
click at [532, 282] on label "True" at bounding box center [527, 280] width 76 height 25
click at [503, 282] on input "True" at bounding box center [499, 280] width 8 height 7
radio input "true"
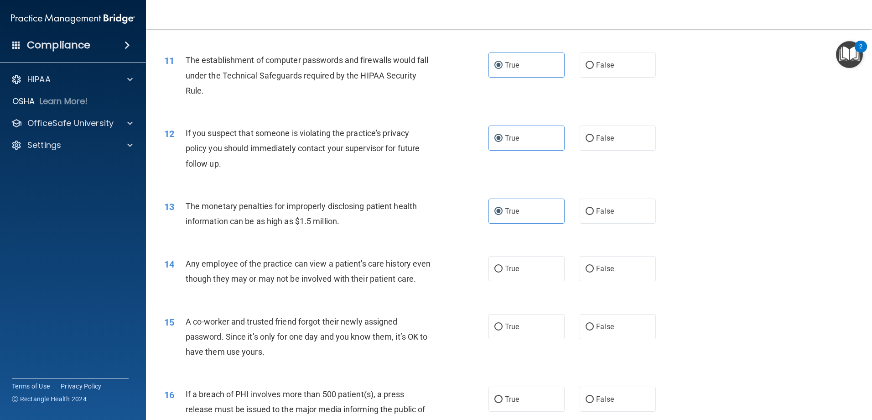
scroll to position [730, 0]
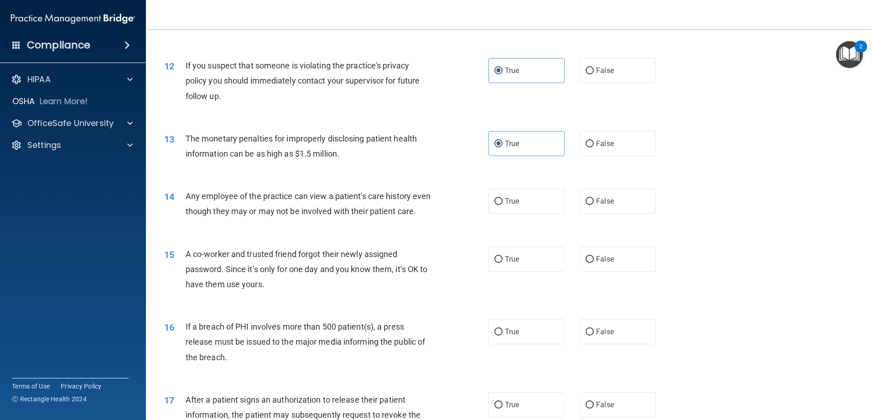
click at [313, 209] on span "Any employee of the practice can view a patient's care history even though they…" at bounding box center [308, 203] width 245 height 25
click at [316, 219] on div "Any employee of the practice can view a patient's care history even though they…" at bounding box center [313, 203] width 254 height 30
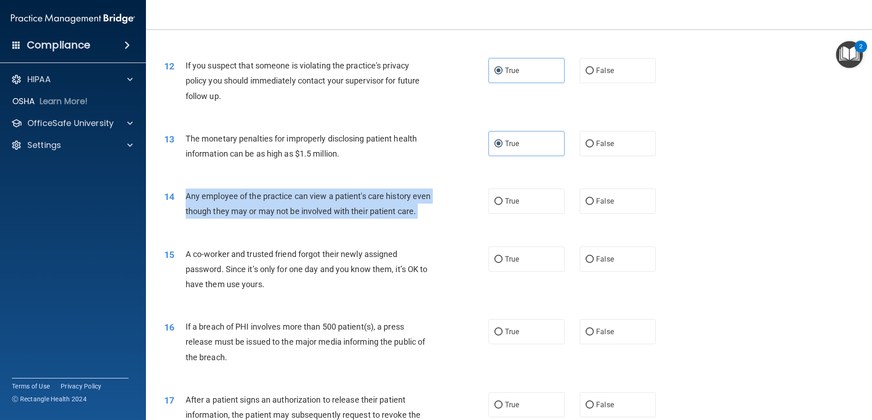
click at [316, 219] on div "Any employee of the practice can view a patient's care history even though they…" at bounding box center [313, 203] width 254 height 30
click at [589, 203] on input "False" at bounding box center [590, 201] width 8 height 7
radio input "true"
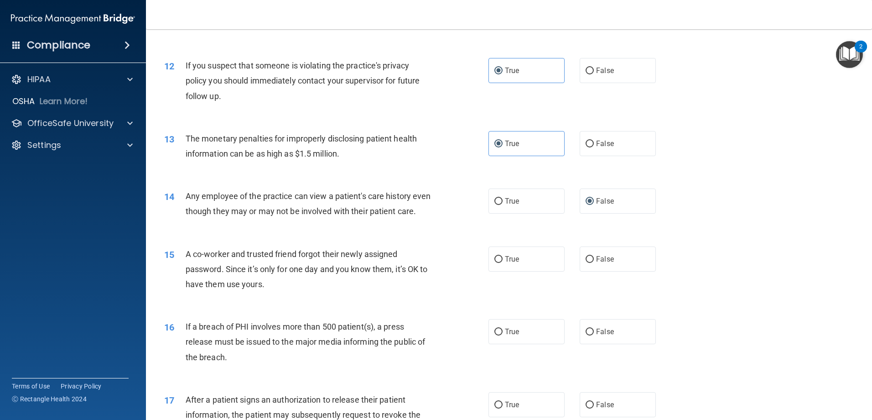
click at [285, 287] on span "A co-worker and trusted friend forgot their newly assigned password. Since it’s…" at bounding box center [307, 269] width 242 height 40
click at [633, 271] on label "False" at bounding box center [618, 258] width 76 height 25
click at [594, 263] on input "False" at bounding box center [590, 259] width 8 height 7
radio input "true"
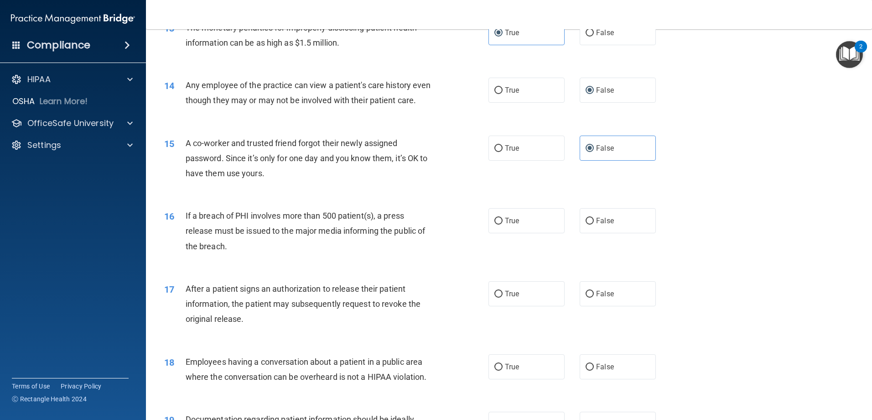
scroll to position [867, 0]
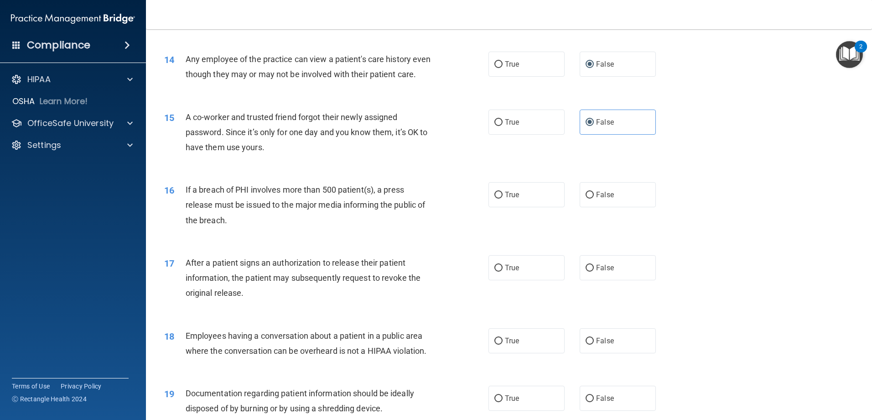
click at [310, 228] on div "If a breach of PHI involves more than 500 patient(s), a press release must be i…" at bounding box center [313, 205] width 254 height 46
click at [311, 219] on span "If a breach of PHI involves more than 500 patient(s), a press release must be i…" at bounding box center [306, 205] width 240 height 40
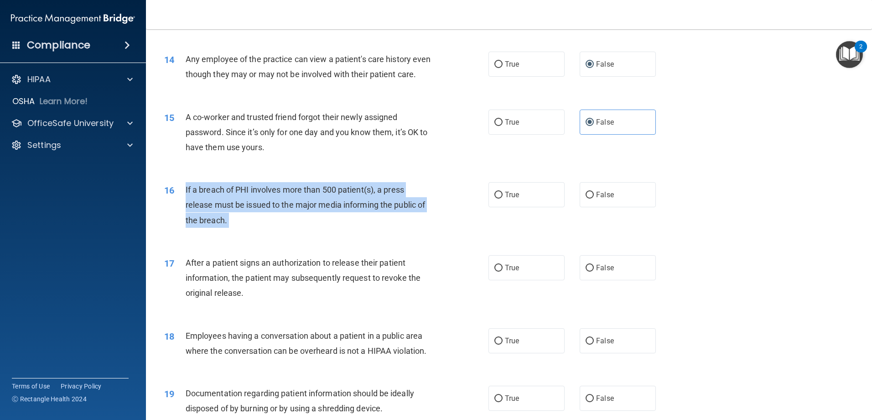
click at [311, 219] on span "If a breach of PHI involves more than 500 patient(s), a press release must be i…" at bounding box center [306, 205] width 240 height 40
click at [394, 218] on span "If a breach of PHI involves more than 500 patient(s), a press release must be i…" at bounding box center [306, 205] width 240 height 40
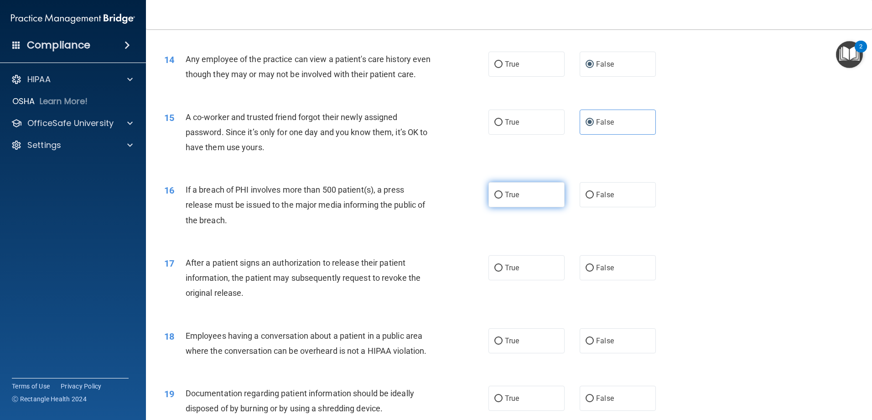
click at [501, 207] on label "True" at bounding box center [527, 194] width 76 height 25
click at [501, 198] on input "True" at bounding box center [499, 195] width 8 height 7
radio input "true"
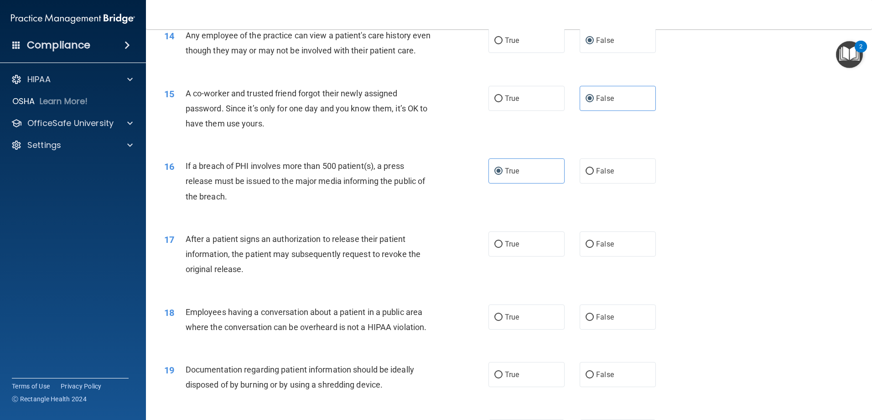
scroll to position [912, 0]
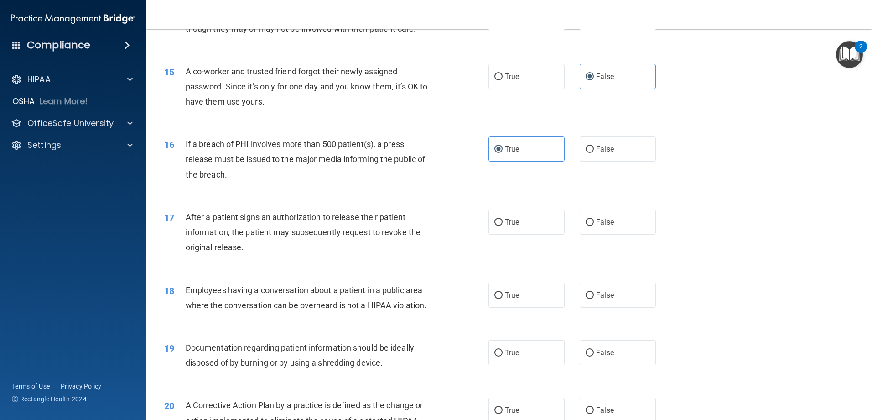
click at [321, 239] on div "After a patient signs an authorization to release their patient information, th…" at bounding box center [313, 232] width 254 height 46
click at [295, 229] on span "After a patient signs an authorization to release their patient information, th…" at bounding box center [303, 232] width 235 height 40
click at [534, 235] on label "True" at bounding box center [527, 221] width 76 height 25
click at [503, 226] on input "True" at bounding box center [499, 222] width 8 height 7
radio input "true"
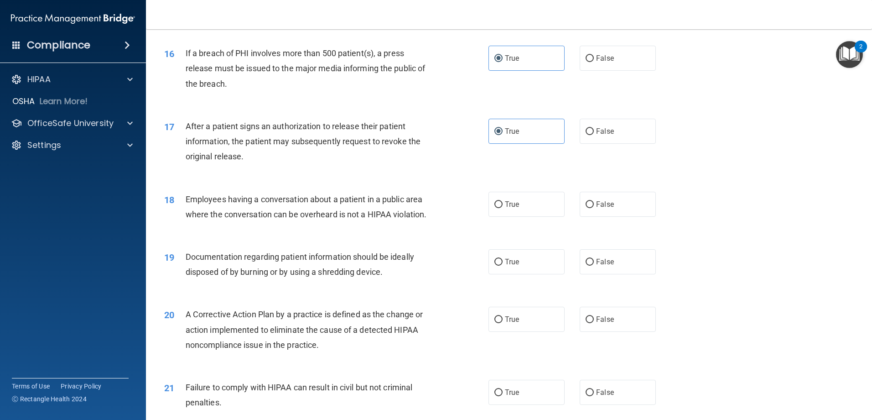
scroll to position [1004, 0]
click at [296, 214] on span "Employees having a conversation about a patient in a public area where the conv…" at bounding box center [306, 206] width 241 height 25
click at [620, 216] on label "False" at bounding box center [618, 203] width 76 height 25
click at [594, 208] on input "False" at bounding box center [590, 204] width 8 height 7
radio input "true"
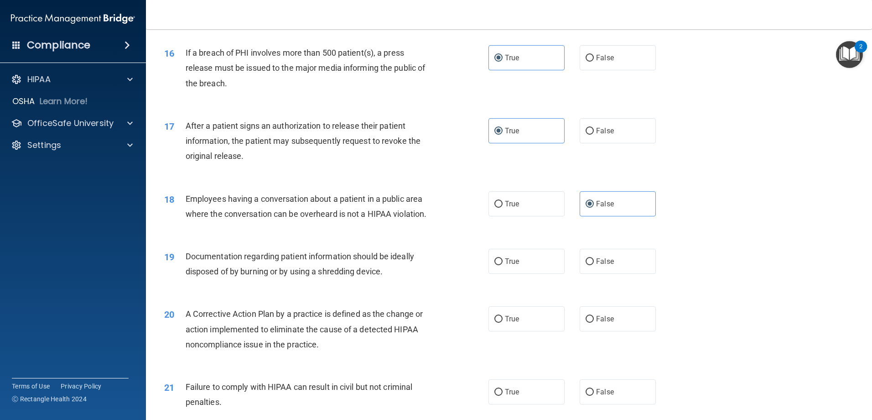
click at [276, 279] on div "Documentation regarding patient information should be ideally disposed of by bu…" at bounding box center [313, 264] width 254 height 30
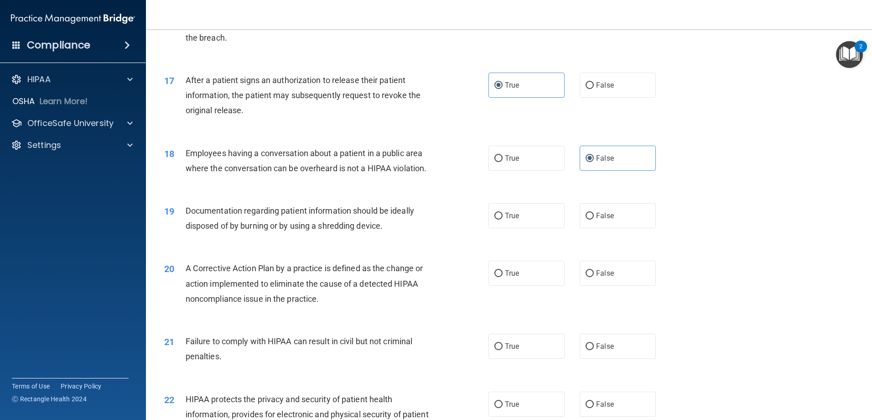
click at [280, 227] on span "Documentation regarding patient information should be ideally disposed of by bu…" at bounding box center [300, 218] width 229 height 25
click at [282, 223] on span "Documentation regarding patient information should be ideally disposed of by bu…" at bounding box center [300, 218] width 229 height 25
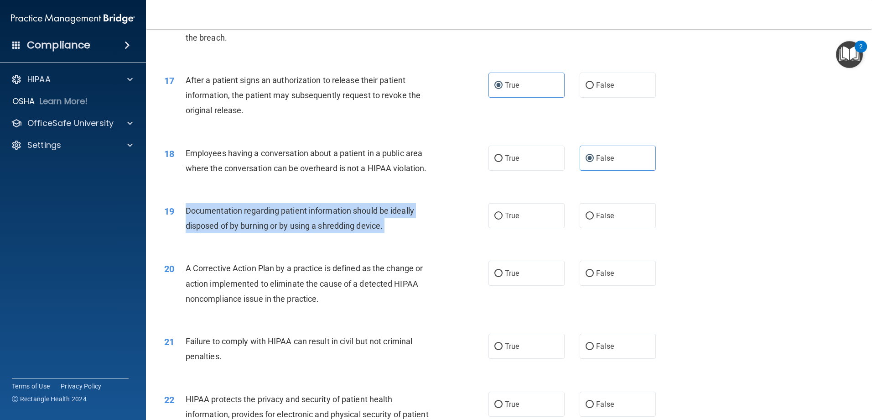
click at [282, 223] on span "Documentation regarding patient information should be ideally disposed of by bu…" at bounding box center [300, 218] width 229 height 25
click at [495, 219] on input "True" at bounding box center [499, 216] width 8 height 7
radio input "true"
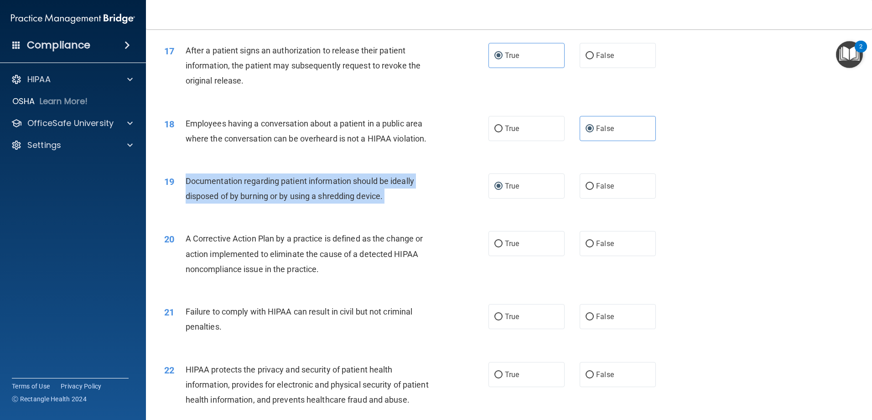
scroll to position [1095, 0]
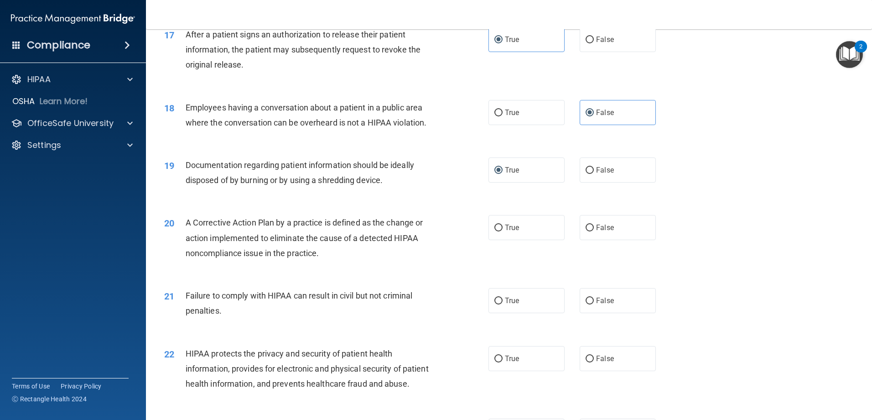
click at [260, 254] on span "A Corrective Action Plan by a practice is defined as the change or action imple…" at bounding box center [305, 238] width 238 height 40
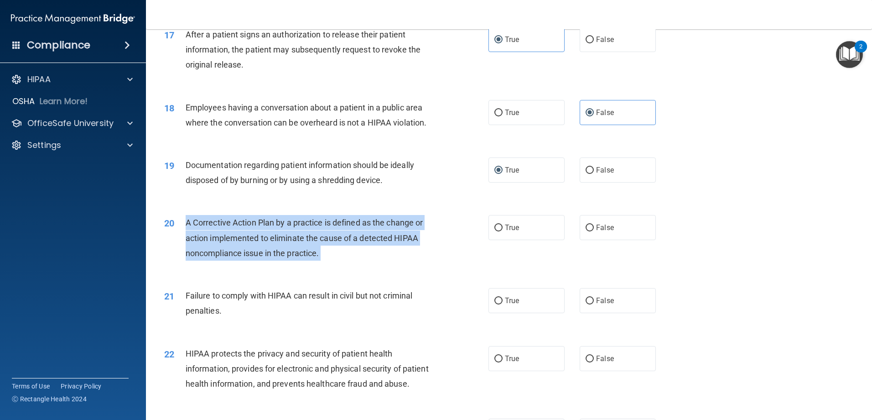
click at [260, 254] on span "A Corrective Action Plan by a practice is defined as the change or action imple…" at bounding box center [305, 238] width 238 height 40
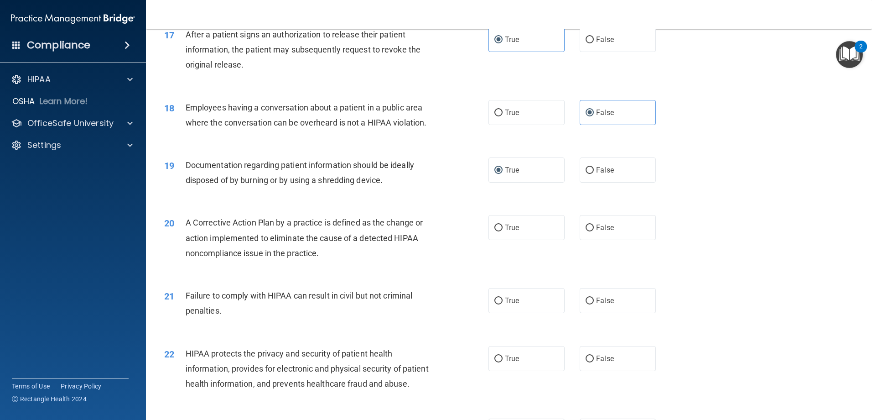
click at [231, 252] on span "A Corrective Action Plan by a practice is defined as the change or action imple…" at bounding box center [305, 238] width 238 height 40
click at [521, 232] on label "True" at bounding box center [527, 227] width 76 height 25
click at [503, 231] on input "True" at bounding box center [499, 227] width 8 height 7
radio input "true"
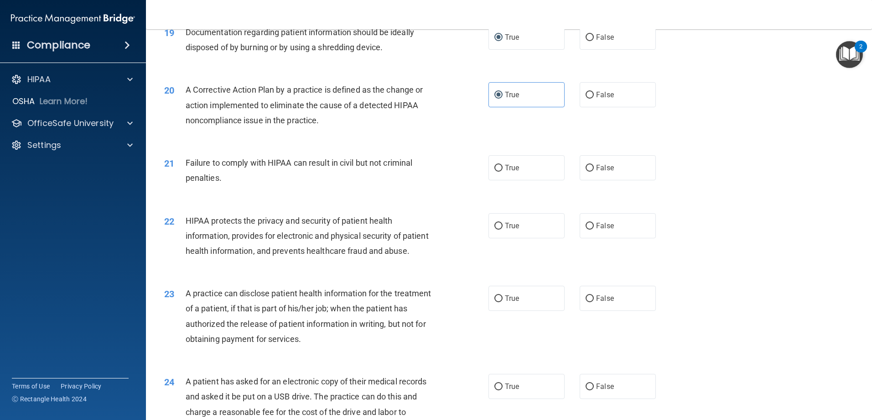
scroll to position [1232, 0]
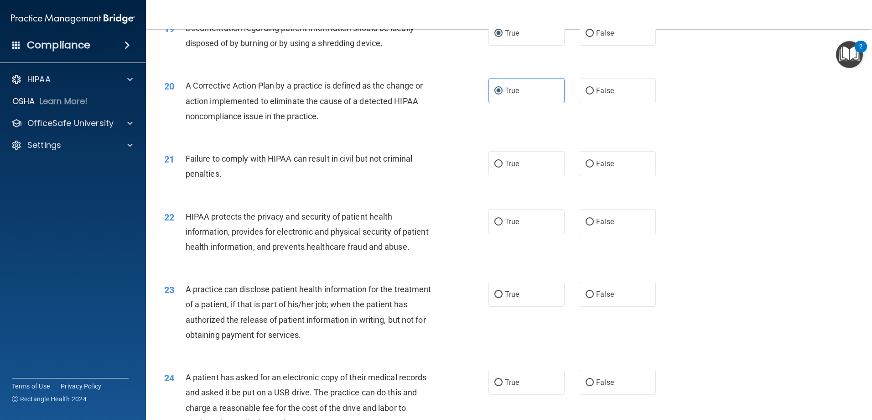
click at [322, 124] on div "A Corrective Action Plan by a practice is defined as the change or action imple…" at bounding box center [313, 101] width 254 height 46
click at [320, 107] on div "A Corrective Action Plan by a practice is defined as the change or action imple…" at bounding box center [313, 101] width 254 height 46
click at [369, 175] on span "Failure to comply with HIPAA can result in civil but not criminal penalties." at bounding box center [299, 166] width 227 height 25
click at [598, 168] on span "False" at bounding box center [605, 163] width 18 height 9
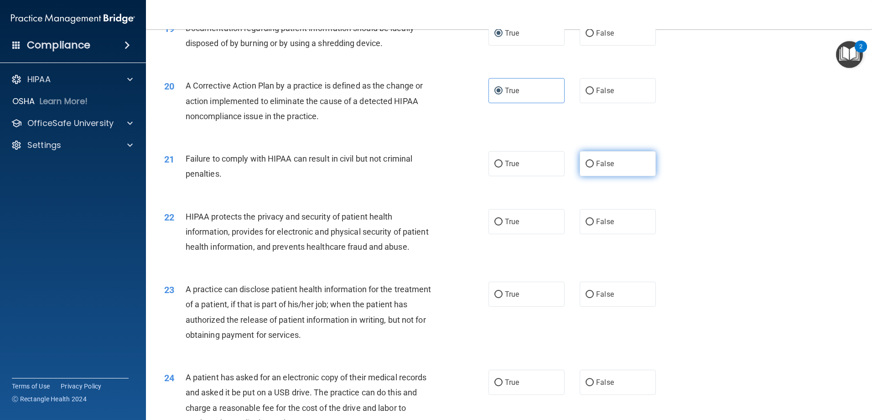
click at [594, 167] on input "False" at bounding box center [590, 164] width 8 height 7
radio input "true"
click at [344, 173] on span "Failure to comply with HIPAA can result in civil but not criminal penalties." at bounding box center [299, 166] width 227 height 25
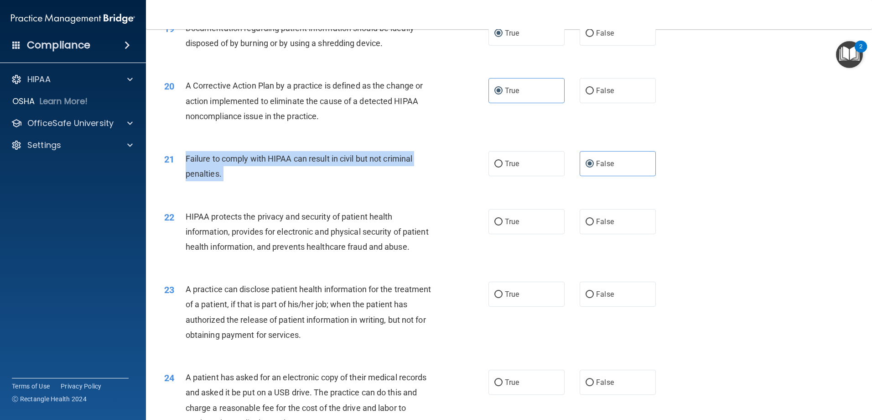
click at [344, 173] on span "Failure to comply with HIPAA can result in civil but not criminal penalties." at bounding box center [299, 166] width 227 height 25
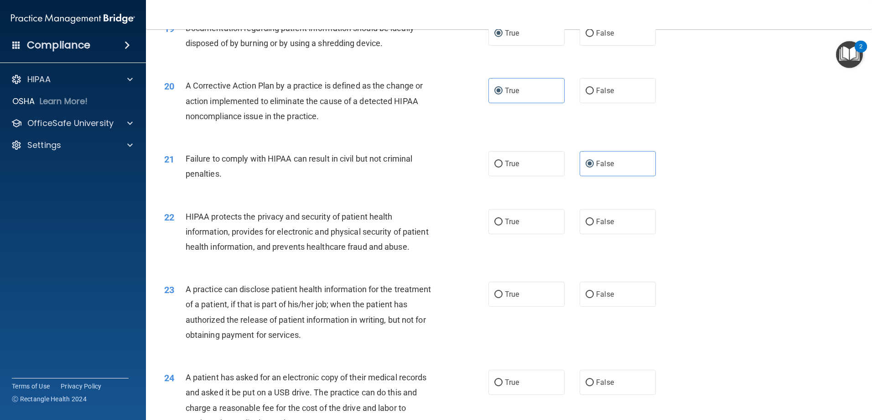
click at [304, 248] on span "HIPAA protects the privacy and security of patient health information, provides…" at bounding box center [307, 232] width 243 height 40
click at [264, 231] on span "HIPAA protects the privacy and security of patient health information, provides…" at bounding box center [307, 232] width 243 height 40
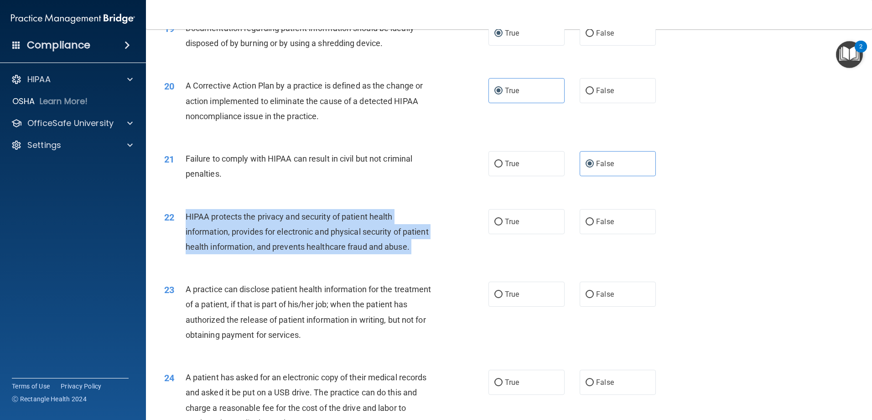
click at [264, 231] on span "HIPAA protects the privacy and security of patient health information, provides…" at bounding box center [307, 232] width 243 height 40
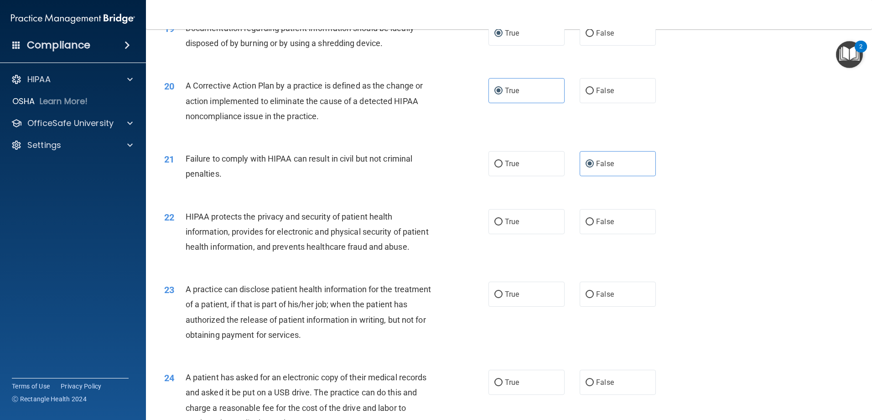
click at [286, 241] on span "HIPAA protects the privacy and security of patient health information, provides…" at bounding box center [307, 232] width 243 height 40
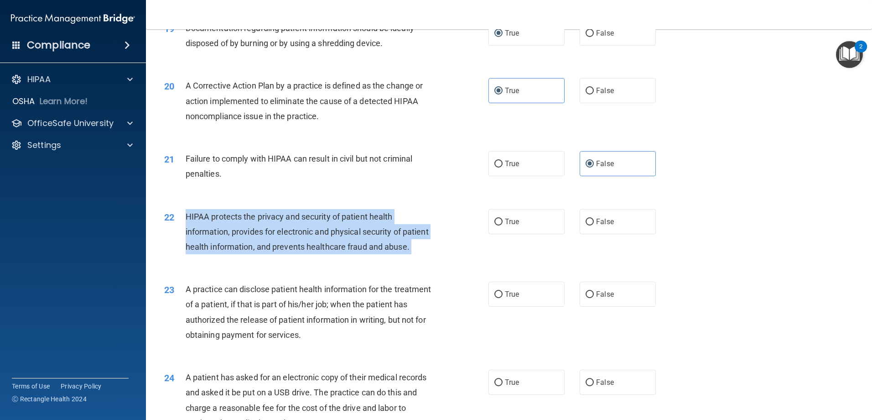
click at [286, 241] on span "HIPAA protects the privacy and security of patient health information, provides…" at bounding box center [307, 232] width 243 height 40
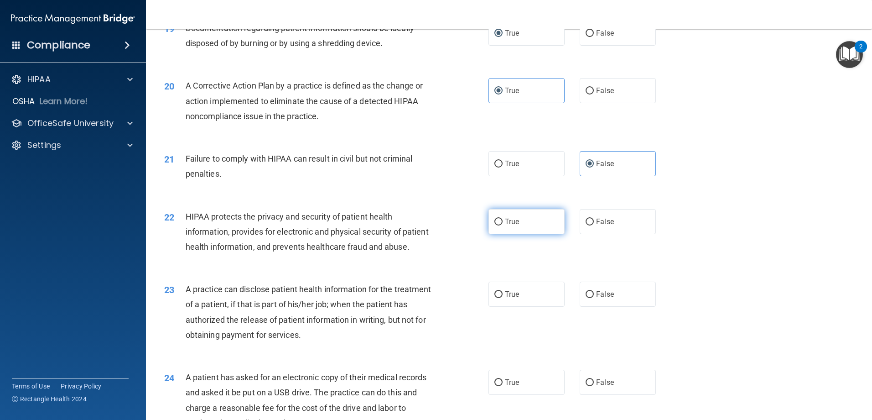
click at [525, 234] on label "True" at bounding box center [527, 221] width 76 height 25
click at [503, 225] on input "True" at bounding box center [499, 222] width 8 height 7
radio input "true"
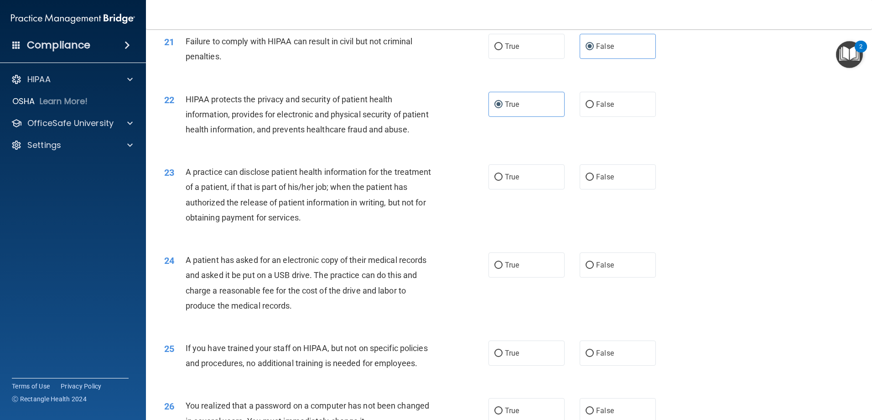
scroll to position [1369, 0]
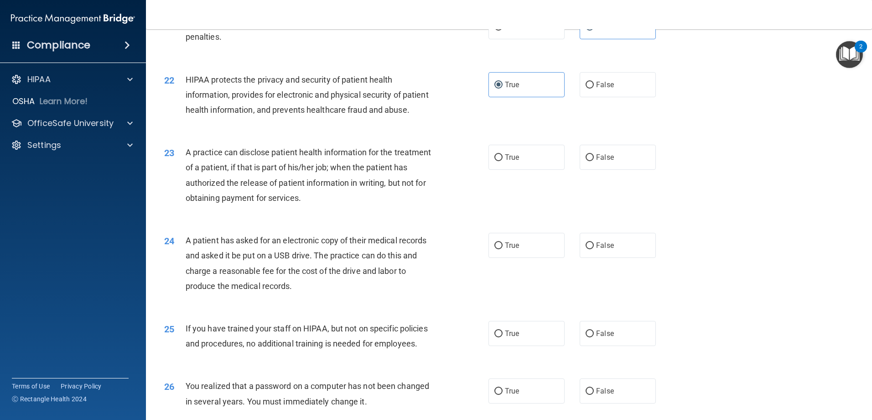
click at [270, 203] on span "A practice can disclose patient health information for the treatment of a patie…" at bounding box center [309, 174] width 246 height 55
click at [239, 198] on span "A practice can disclose patient health information for the treatment of a patie…" at bounding box center [309, 174] width 246 height 55
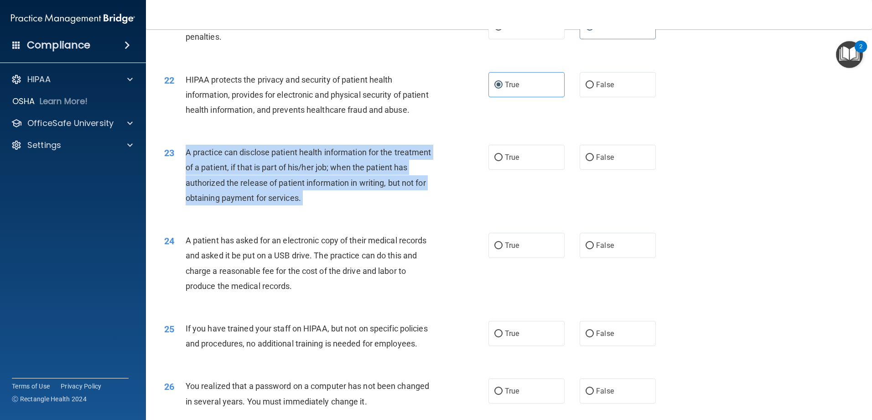
click at [239, 198] on span "A practice can disclose patient health information for the treatment of a patie…" at bounding box center [309, 174] width 246 height 55
click at [239, 203] on span "A practice can disclose patient health information for the treatment of a patie…" at bounding box center [309, 174] width 246 height 55
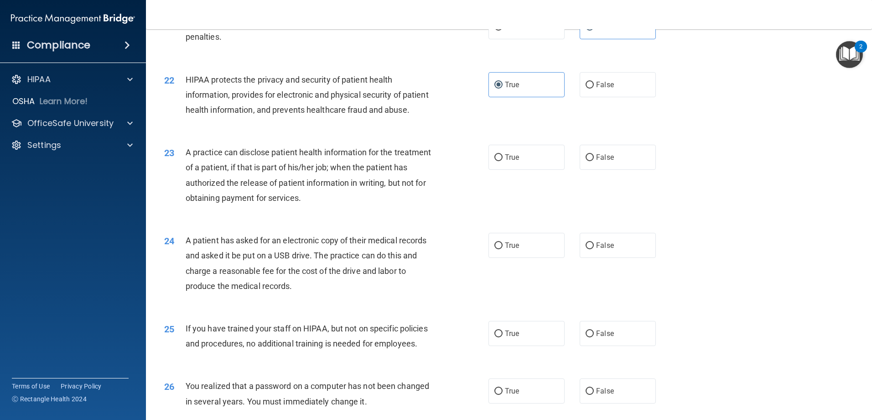
click at [239, 203] on span "A practice can disclose patient health information for the treatment of a patie…" at bounding box center [309, 174] width 246 height 55
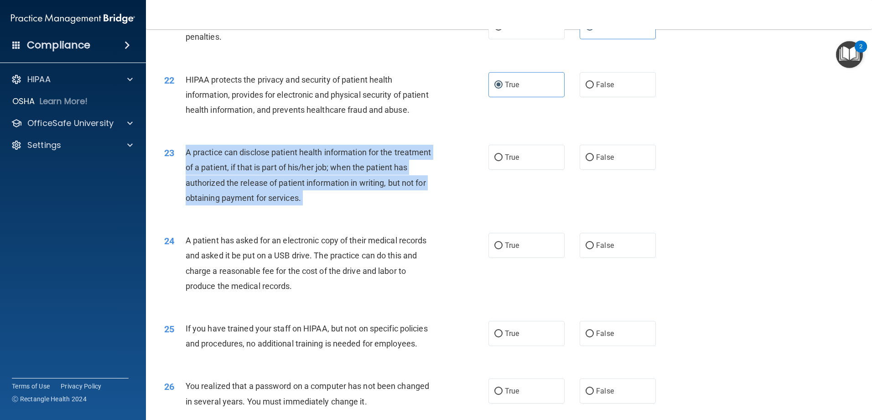
click at [239, 203] on span "A practice can disclose patient health information for the treatment of a patie…" at bounding box center [309, 174] width 246 height 55
click at [387, 197] on span "A practice can disclose patient health information for the treatment of a patie…" at bounding box center [309, 174] width 246 height 55
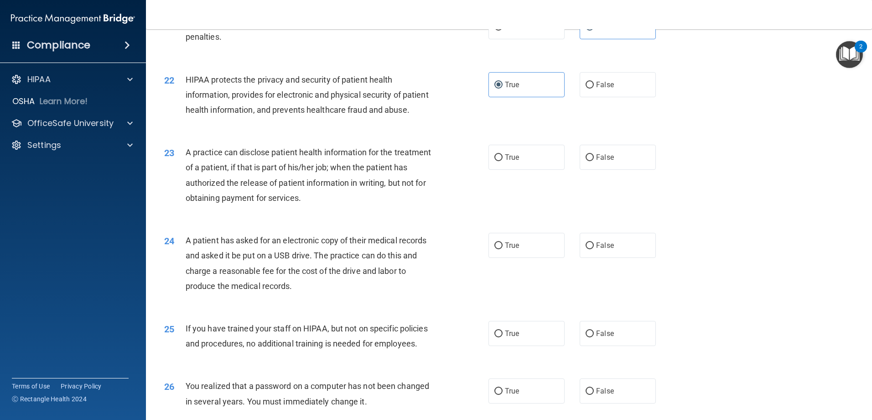
click at [385, 201] on span "A practice can disclose patient health information for the treatment of a patie…" at bounding box center [309, 174] width 246 height 55
click at [508, 170] on label "True" at bounding box center [527, 157] width 76 height 25
click at [503, 161] on input "True" at bounding box center [499, 157] width 8 height 7
radio input "true"
click at [371, 203] on span "A practice can disclose patient health information for the treatment of a patie…" at bounding box center [309, 174] width 246 height 55
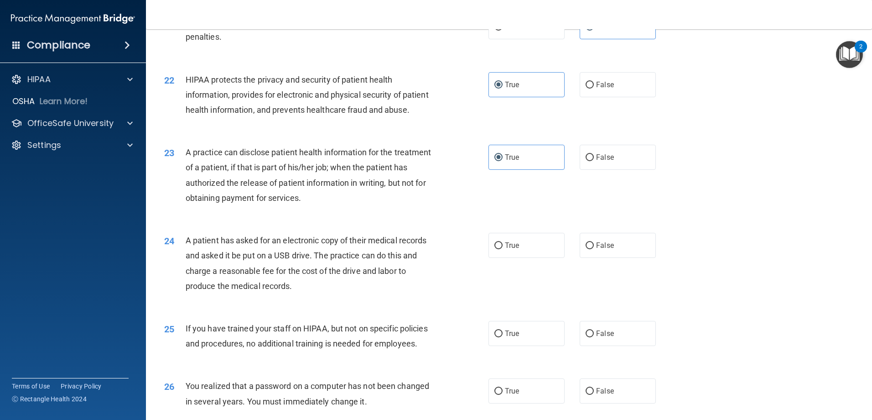
click at [318, 289] on span "A patient has asked for an electronic copy of their medical records and asked i…" at bounding box center [306, 262] width 241 height 55
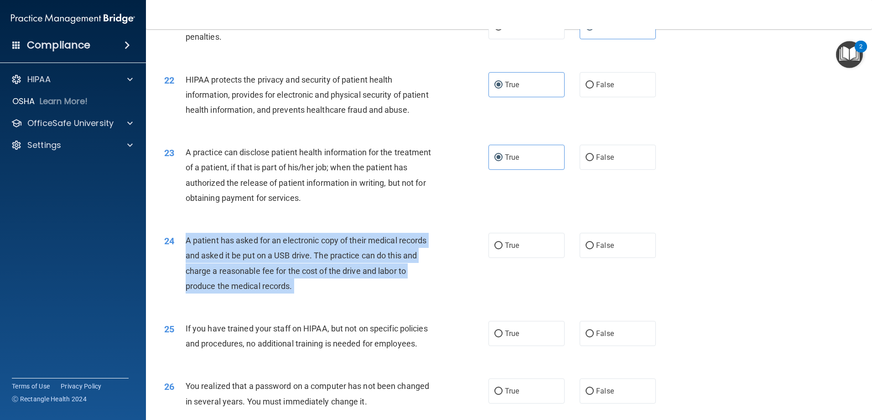
click at [318, 289] on span "A patient has asked for an electronic copy of their medical records and asked i…" at bounding box center [306, 262] width 241 height 55
click at [345, 291] on span "A patient has asked for an electronic copy of their medical records and asked i…" at bounding box center [306, 262] width 241 height 55
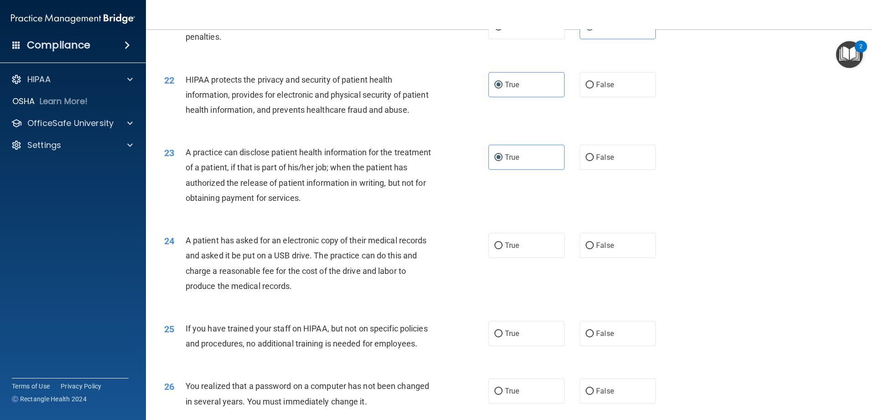
click at [480, 278] on div "24 A patient has asked for an electronic copy of their medical records and aske…" at bounding box center [327, 265] width 352 height 65
click at [495, 249] on input "True" at bounding box center [499, 245] width 8 height 7
radio input "true"
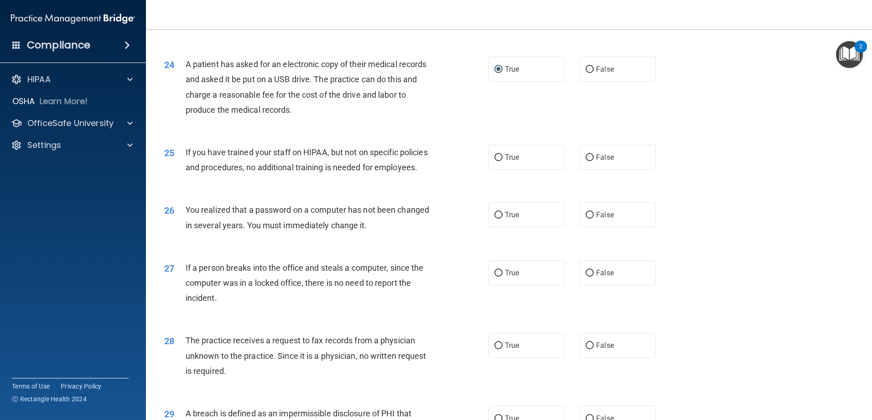
scroll to position [1481, 0]
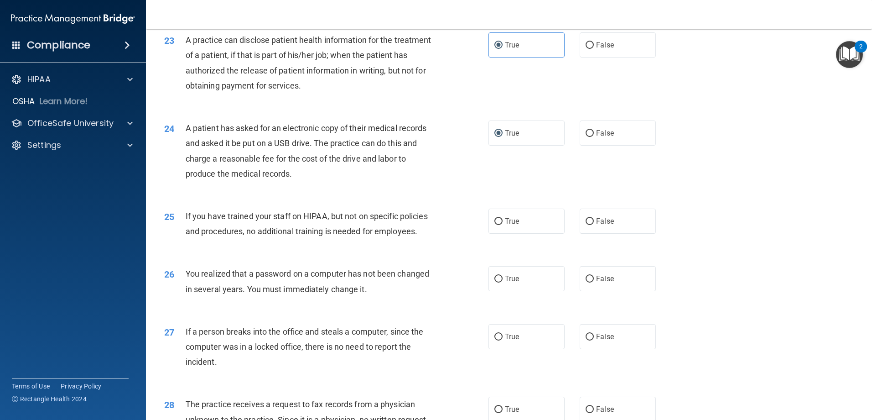
click at [311, 236] on span "If you have trained your staff on HIPAA, but not on specific policies and proce…" at bounding box center [307, 223] width 242 height 25
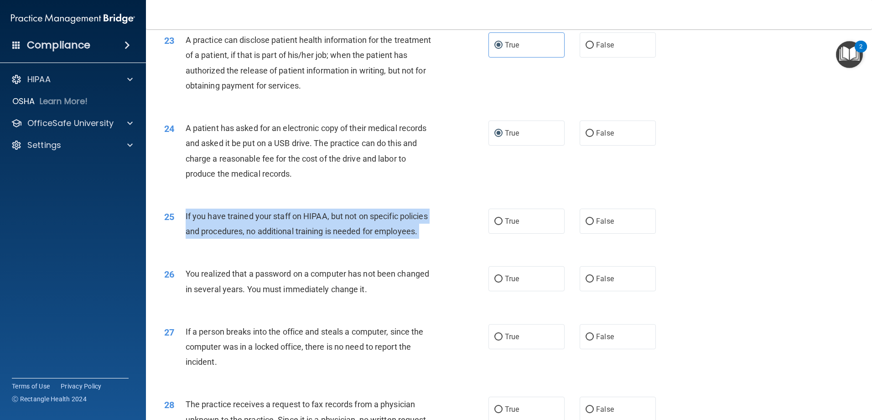
click at [311, 236] on span "If you have trained your staff on HIPAA, but not on specific policies and proce…" at bounding box center [307, 223] width 242 height 25
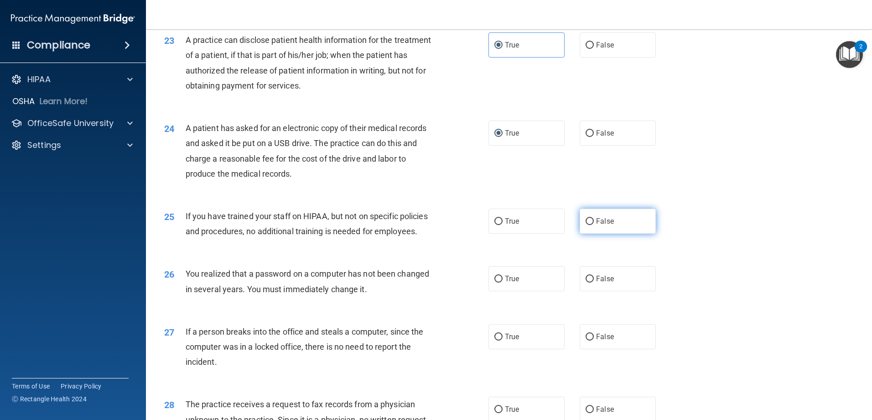
click at [584, 234] on label "False" at bounding box center [618, 221] width 76 height 25
click at [586, 225] on input "False" at bounding box center [590, 221] width 8 height 7
radio input "true"
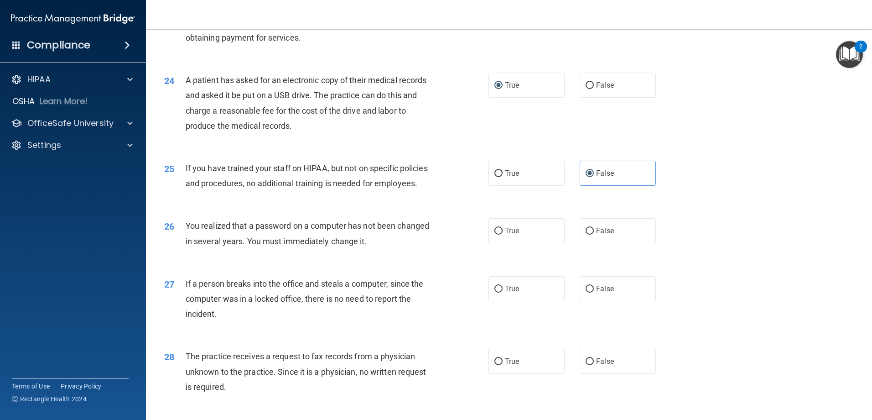
scroll to position [1572, 0]
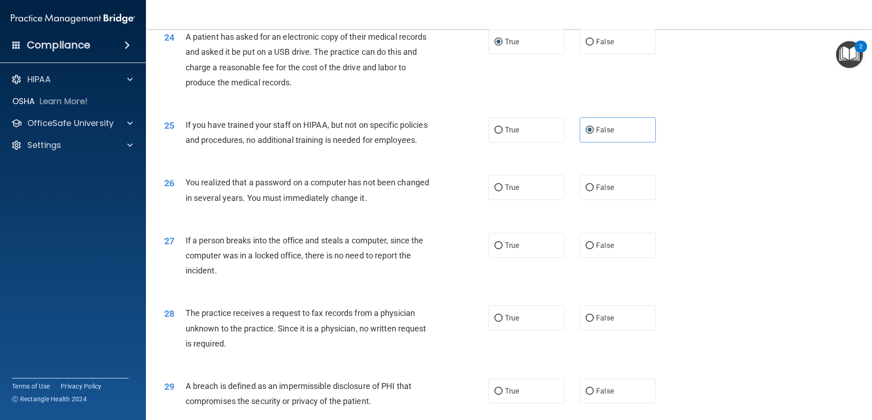
click at [333, 205] on div "You realized that a password on a computer has not been changed in several year…" at bounding box center [313, 190] width 254 height 30
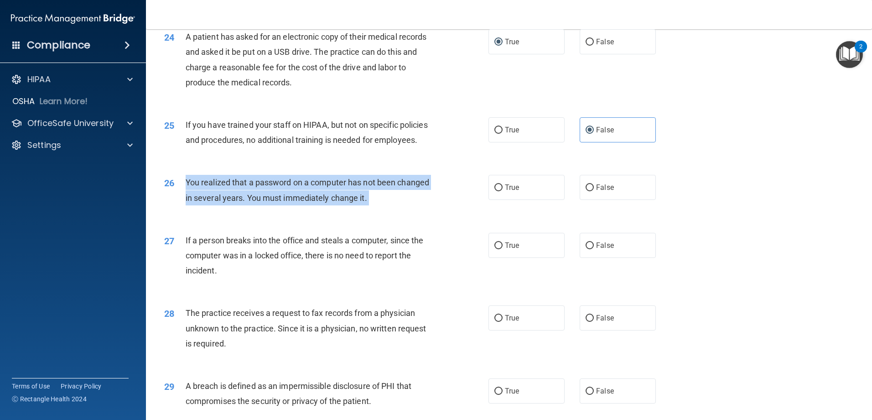
click at [333, 205] on div "You realized that a password on a computer has not been changed in several year…" at bounding box center [313, 190] width 254 height 30
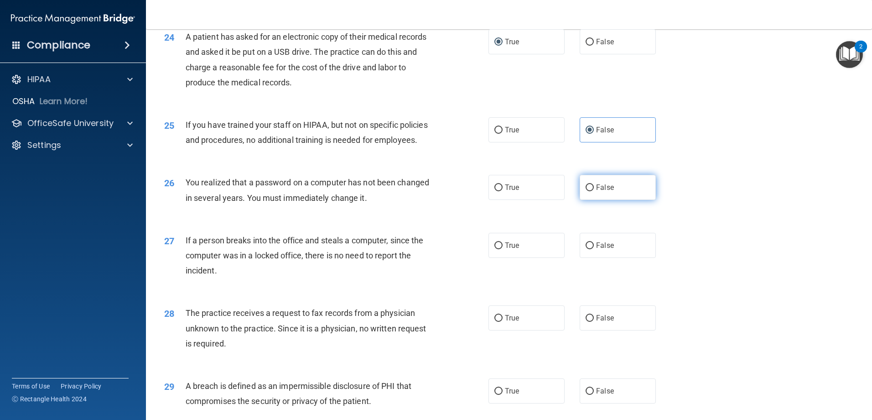
click at [582, 200] on label "False" at bounding box center [618, 187] width 76 height 25
click at [586, 191] on input "False" at bounding box center [590, 187] width 8 height 7
radio input "true"
click at [247, 275] on span "If a person breaks into the office and steals a computer, since the computer wa…" at bounding box center [305, 255] width 238 height 40
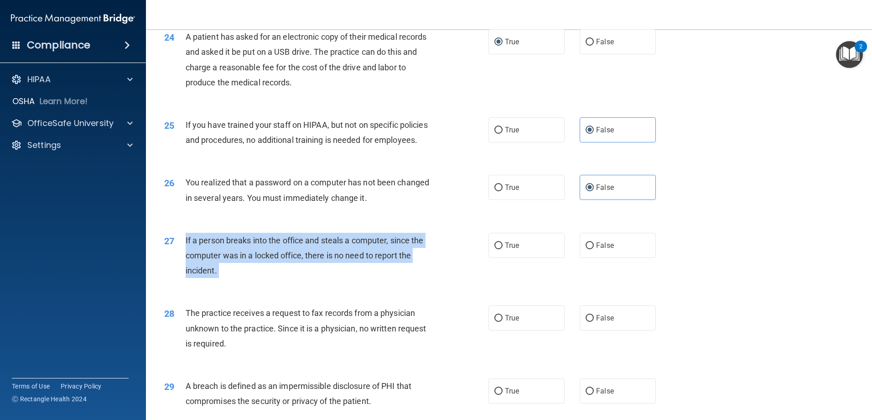
click at [247, 275] on span "If a person breaks into the office and steals a computer, since the computer wa…" at bounding box center [305, 255] width 238 height 40
click at [243, 278] on div "If a person breaks into the office and steals a computer, since the computer wa…" at bounding box center [313, 256] width 254 height 46
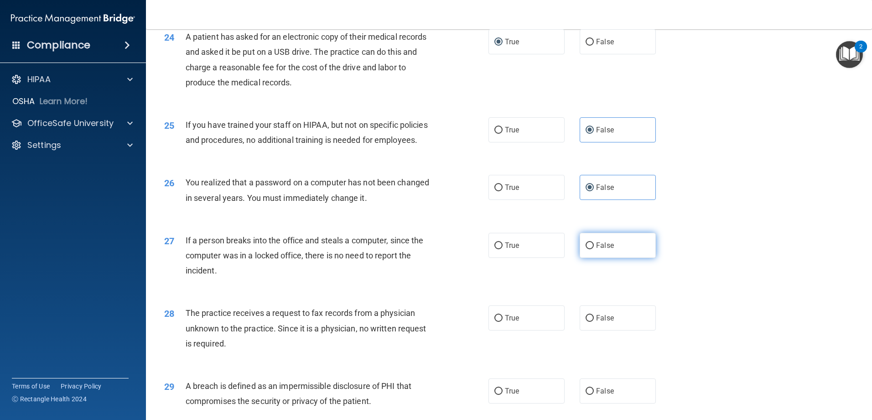
click at [580, 258] on label "False" at bounding box center [618, 245] width 76 height 25
click at [586, 249] on input "False" at bounding box center [590, 245] width 8 height 7
radio input "true"
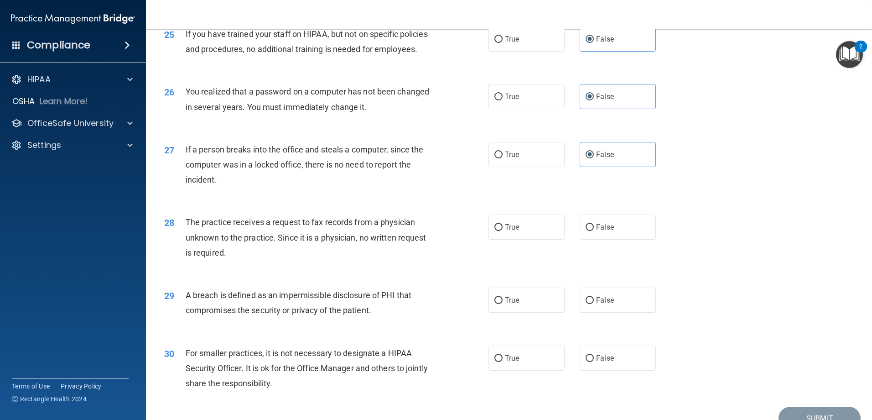
scroll to position [1663, 0]
click at [351, 256] on span "The practice receives a request to fax records from a physician unknown to the …" at bounding box center [306, 237] width 241 height 40
click at [326, 256] on span "The practice receives a request to fax records from a physician unknown to the …" at bounding box center [306, 237] width 241 height 40
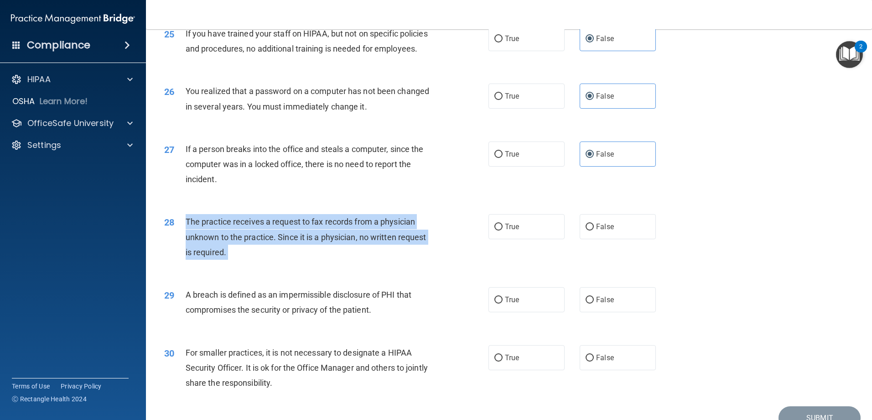
click at [326, 256] on span "The practice receives a request to fax records from a physician unknown to the …" at bounding box center [306, 237] width 241 height 40
click at [300, 260] on div "The practice receives a request to fax records from a physician unknown to the …" at bounding box center [313, 237] width 254 height 46
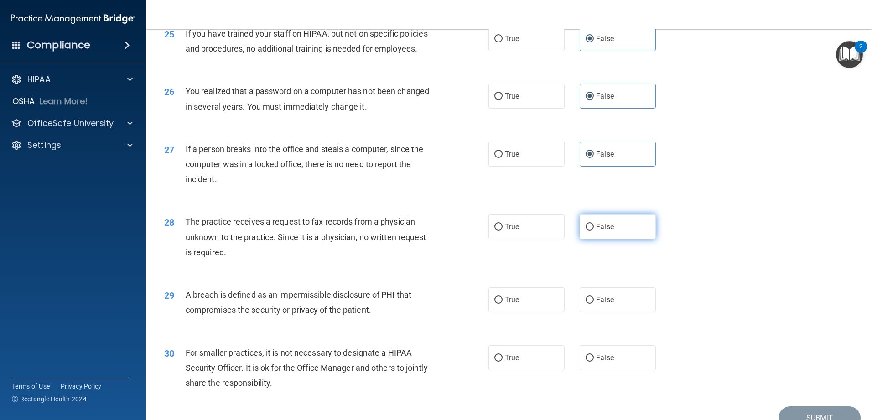
click at [600, 231] on span "False" at bounding box center [605, 226] width 18 height 9
click at [594, 230] on input "False" at bounding box center [590, 227] width 8 height 7
radio input "true"
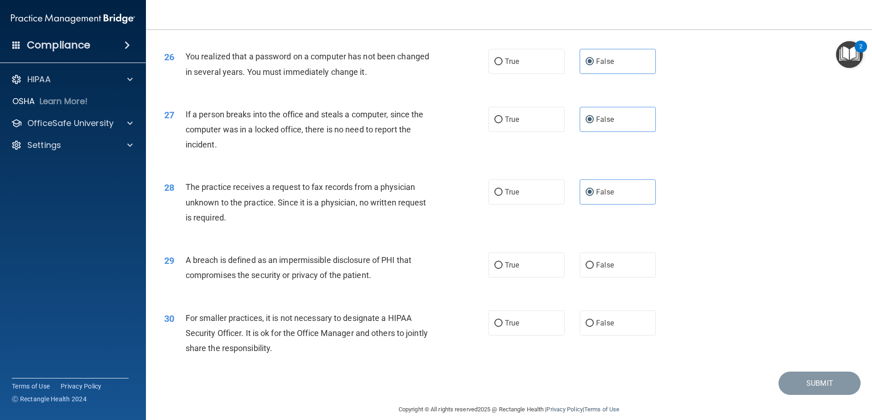
scroll to position [1755, 0]
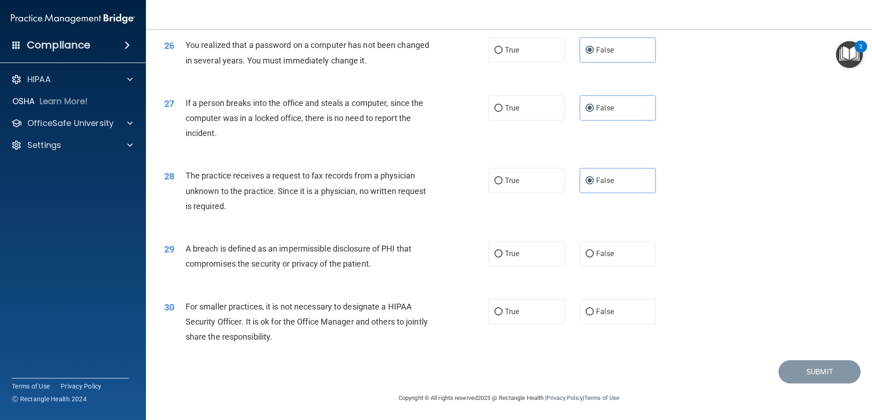
click at [260, 261] on span "A breach is defined as an impermissible disclosure of PHI that compromises the …" at bounding box center [299, 256] width 226 height 25
click at [325, 260] on span "A breach is defined as an impermissible disclosure of PHI that compromises the …" at bounding box center [299, 256] width 226 height 25
click at [521, 252] on label "True" at bounding box center [527, 253] width 76 height 25
click at [503, 252] on input "True" at bounding box center [499, 253] width 8 height 7
radio input "true"
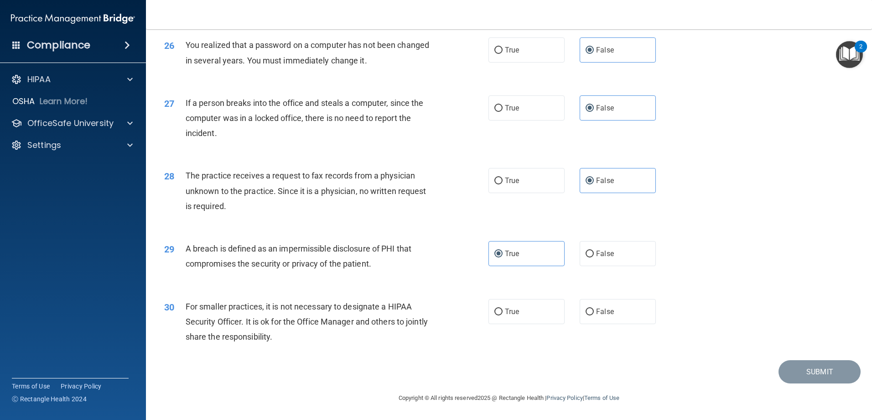
click at [279, 315] on div "For smaller practices, it is not necessary to designate a HIPAA Security Office…" at bounding box center [313, 322] width 254 height 46
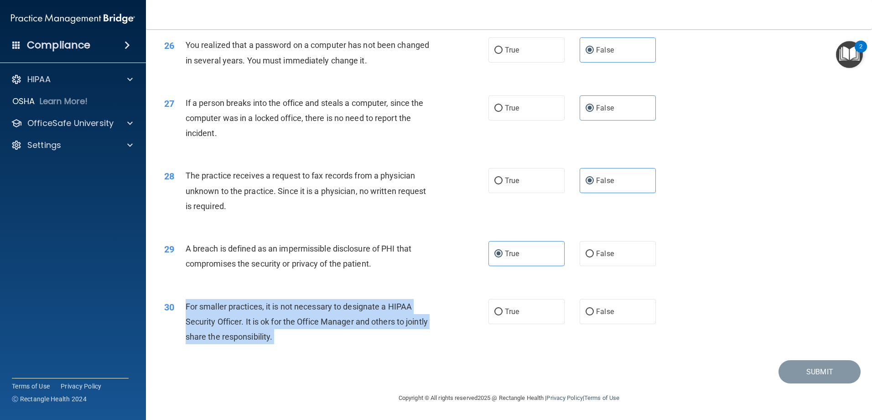
click at [279, 315] on div "For smaller practices, it is not necessary to designate a HIPAA Security Office…" at bounding box center [313, 322] width 254 height 46
click at [378, 327] on div "For smaller practices, it is not necessary to designate a HIPAA Security Office…" at bounding box center [313, 322] width 254 height 46
click at [369, 322] on span "For smaller practices, it is not necessary to designate a HIPAA Security Office…" at bounding box center [307, 322] width 242 height 40
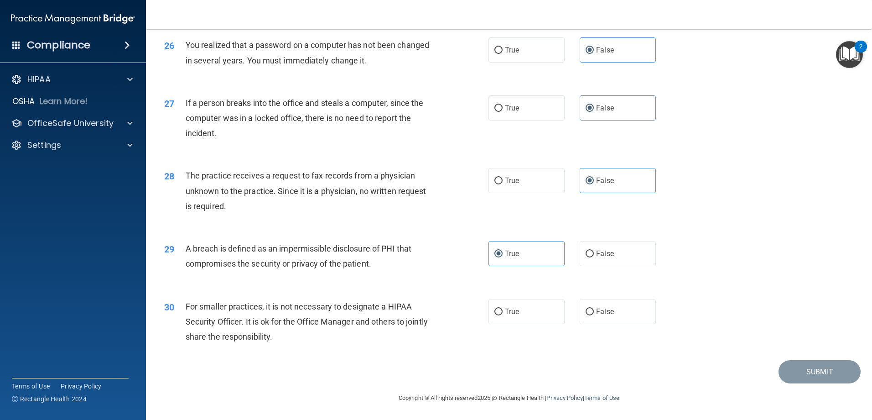
click at [386, 344] on div "30 For smaller practices, it is not necessary to designate a HIPAA Security Off…" at bounding box center [327, 324] width 352 height 50
click at [361, 302] on span "For smaller practices, it is not necessary to designate a HIPAA Security Office…" at bounding box center [307, 322] width 242 height 40
click at [362, 308] on span "For smaller practices, it is not necessary to designate a HIPAA Security Office…" at bounding box center [307, 322] width 242 height 40
click at [589, 309] on input "False" at bounding box center [590, 311] width 8 height 7
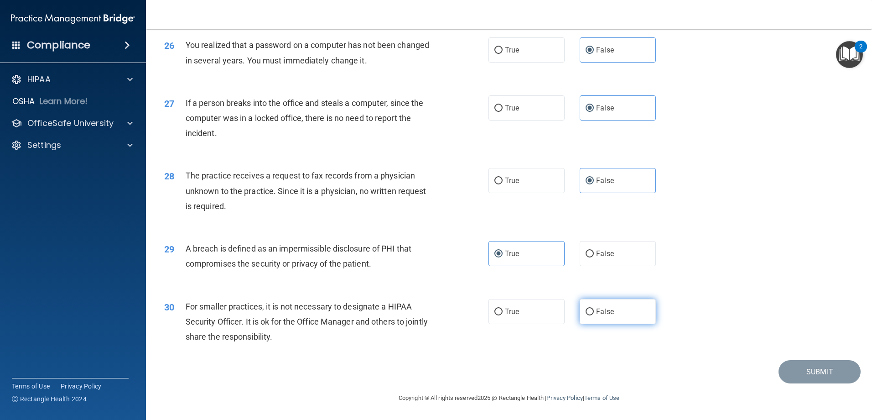
radio input "true"
click at [787, 373] on button "Submit" at bounding box center [820, 371] width 82 height 23
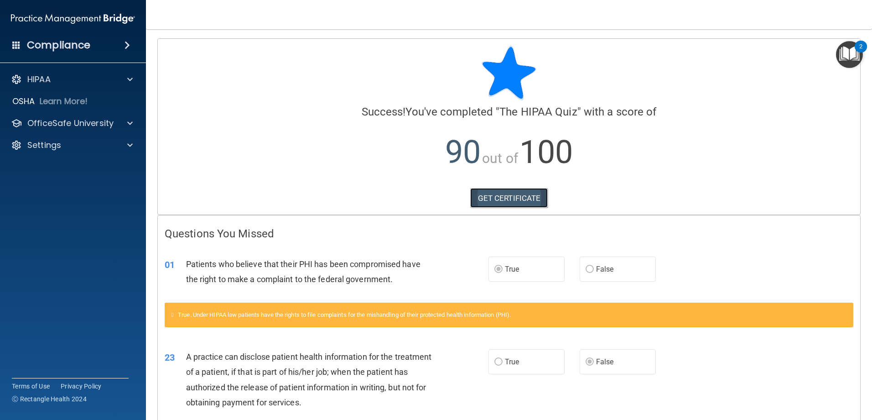
click at [504, 197] on link "GET CERTIFICATE" at bounding box center [509, 198] width 78 height 20
